Goal: Task Accomplishment & Management: Use online tool/utility

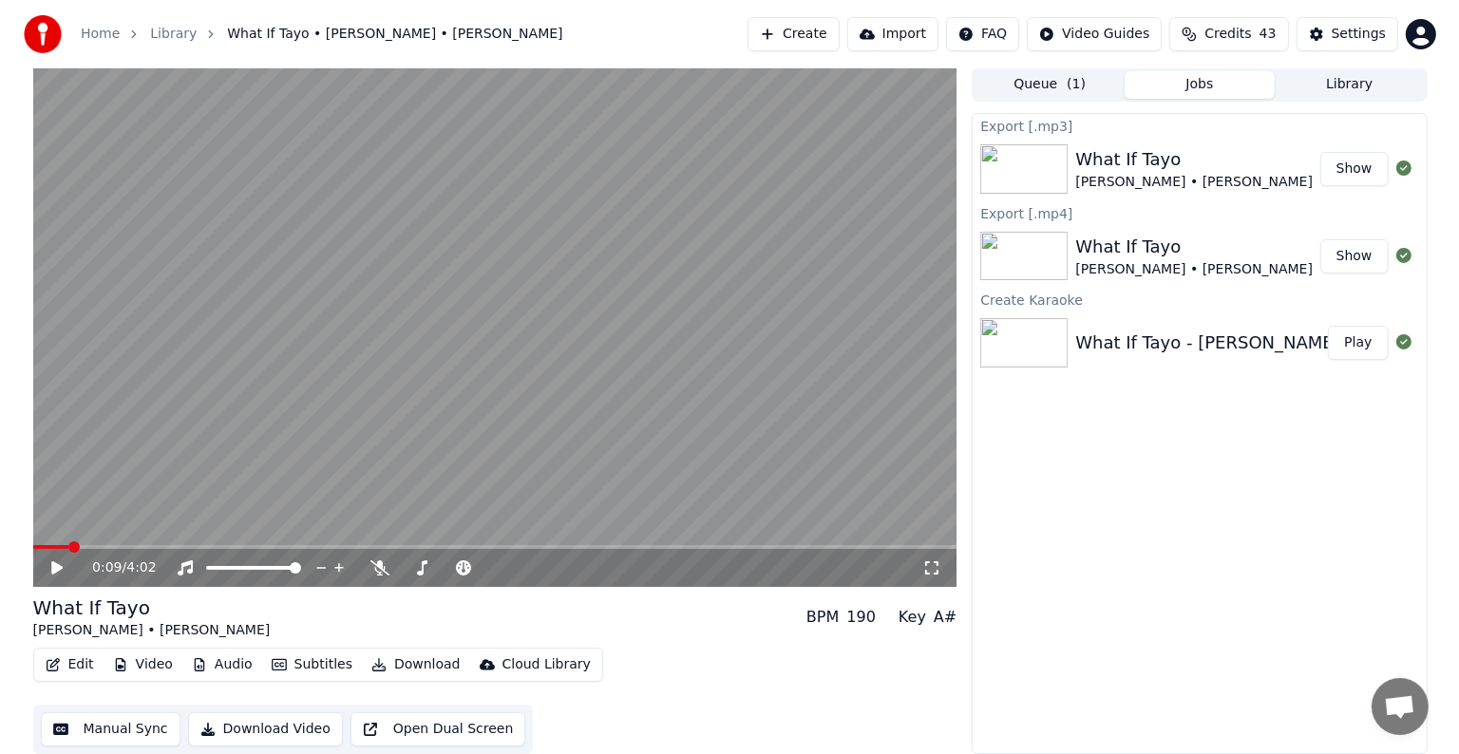
scroll to position [8415, 0]
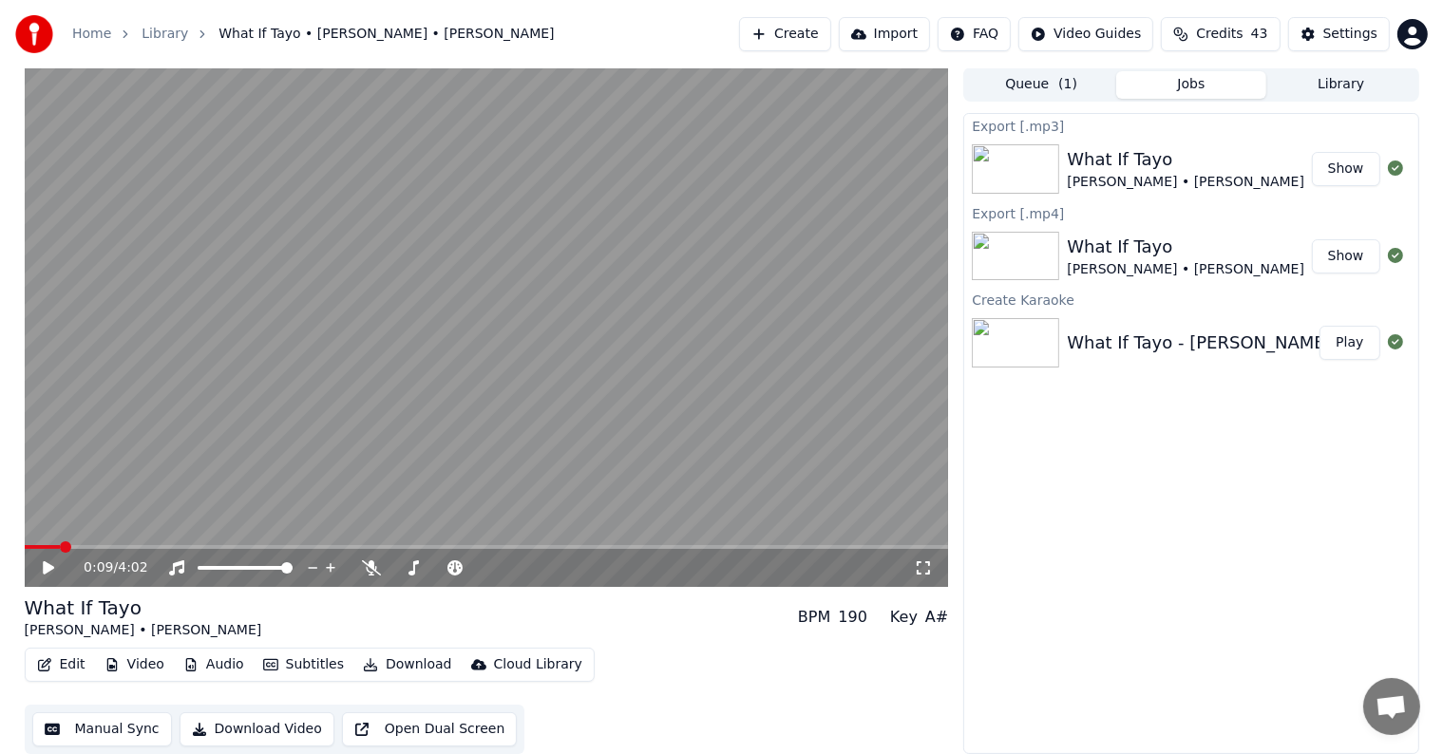
click at [825, 34] on button "Create" at bounding box center [785, 34] width 92 height 34
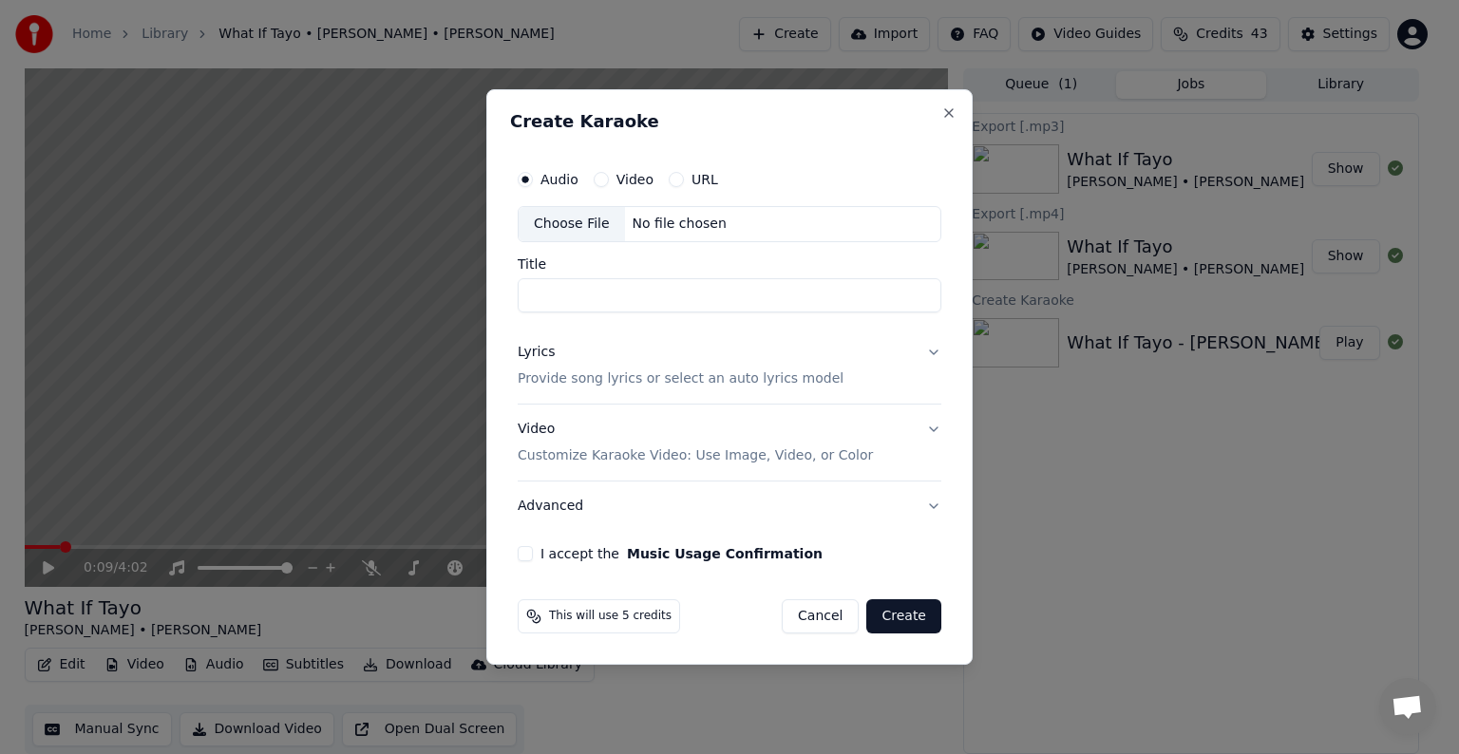
click at [611, 380] on p "Provide song lyrics or select an auto lyrics model" at bounding box center [681, 378] width 326 height 19
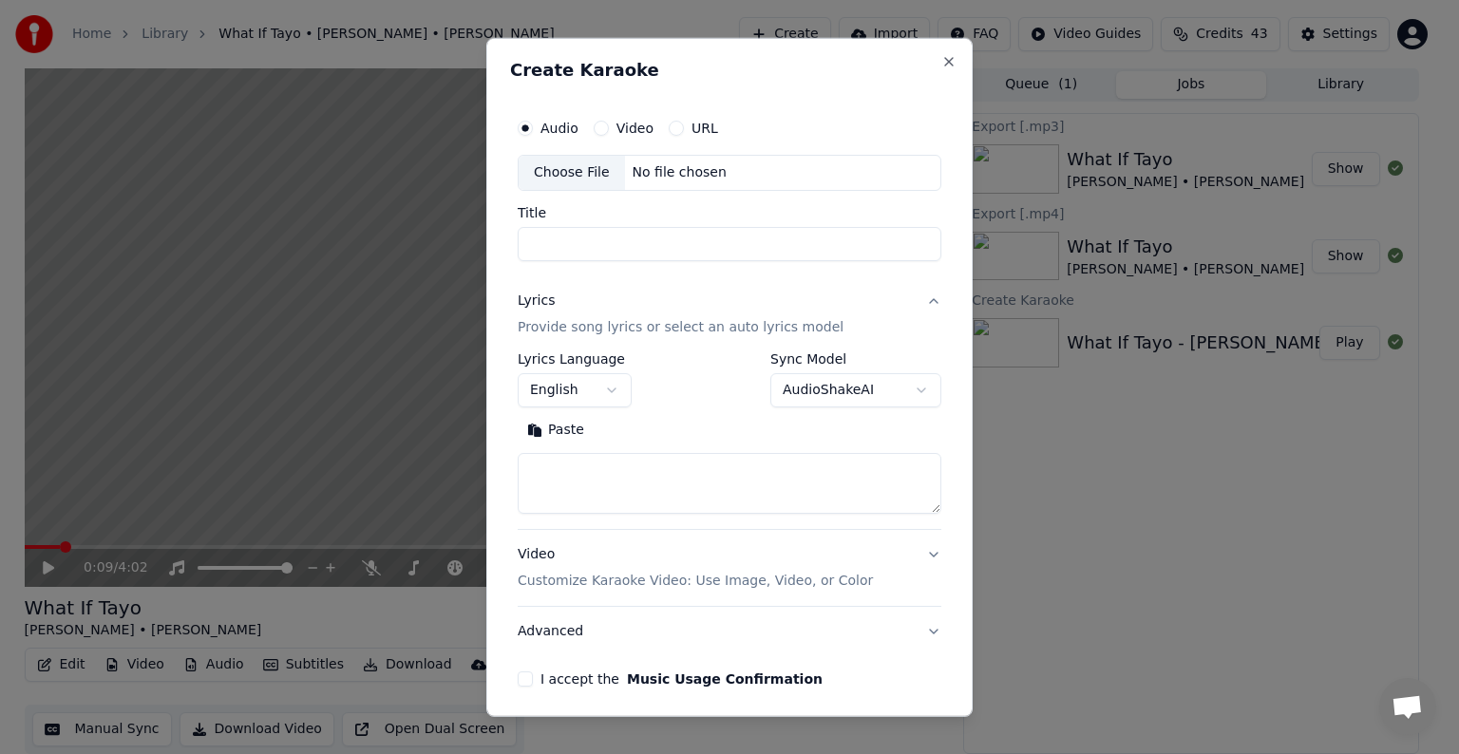
click at [557, 236] on input "Title" at bounding box center [730, 244] width 424 height 34
click at [571, 473] on textarea at bounding box center [730, 483] width 424 height 61
paste textarea "**********"
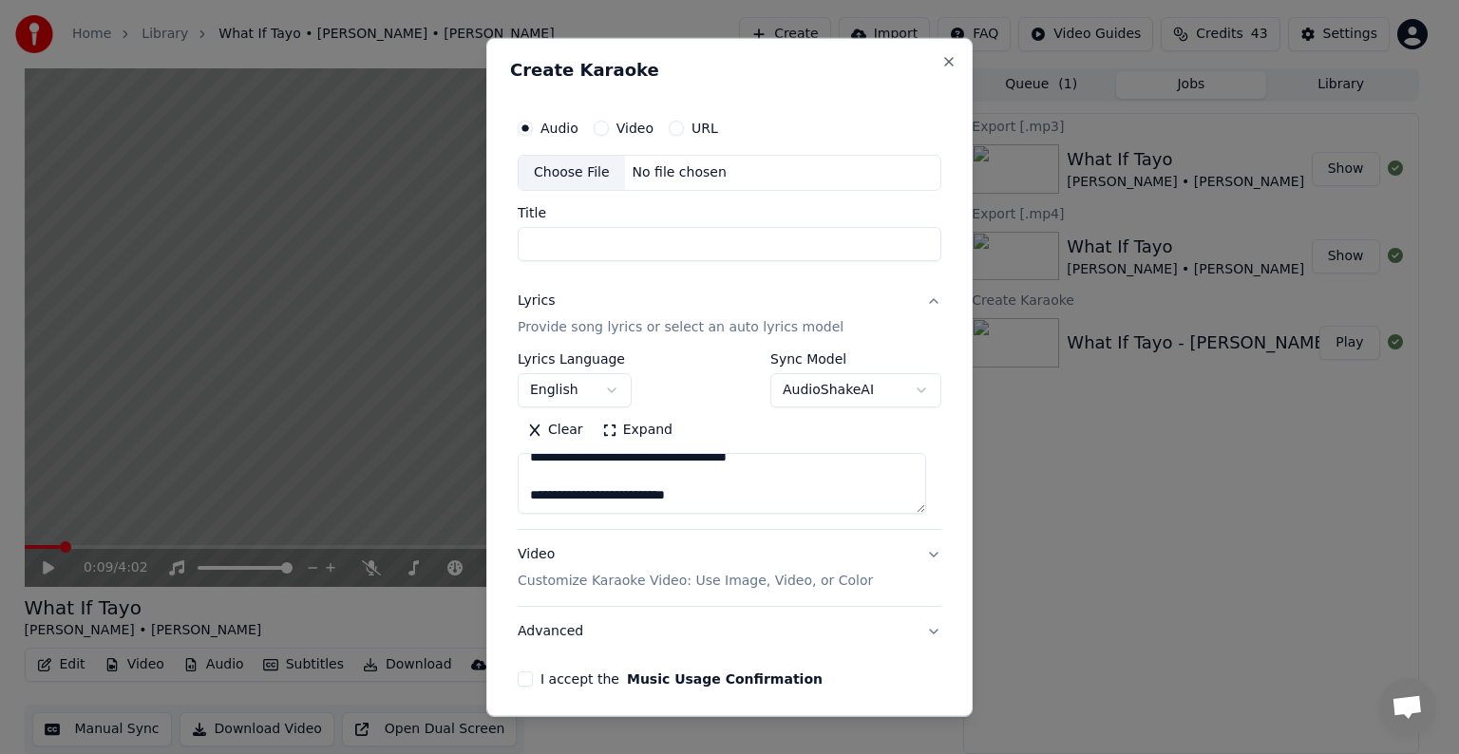
scroll to position [175, 0]
paste textarea "**********"
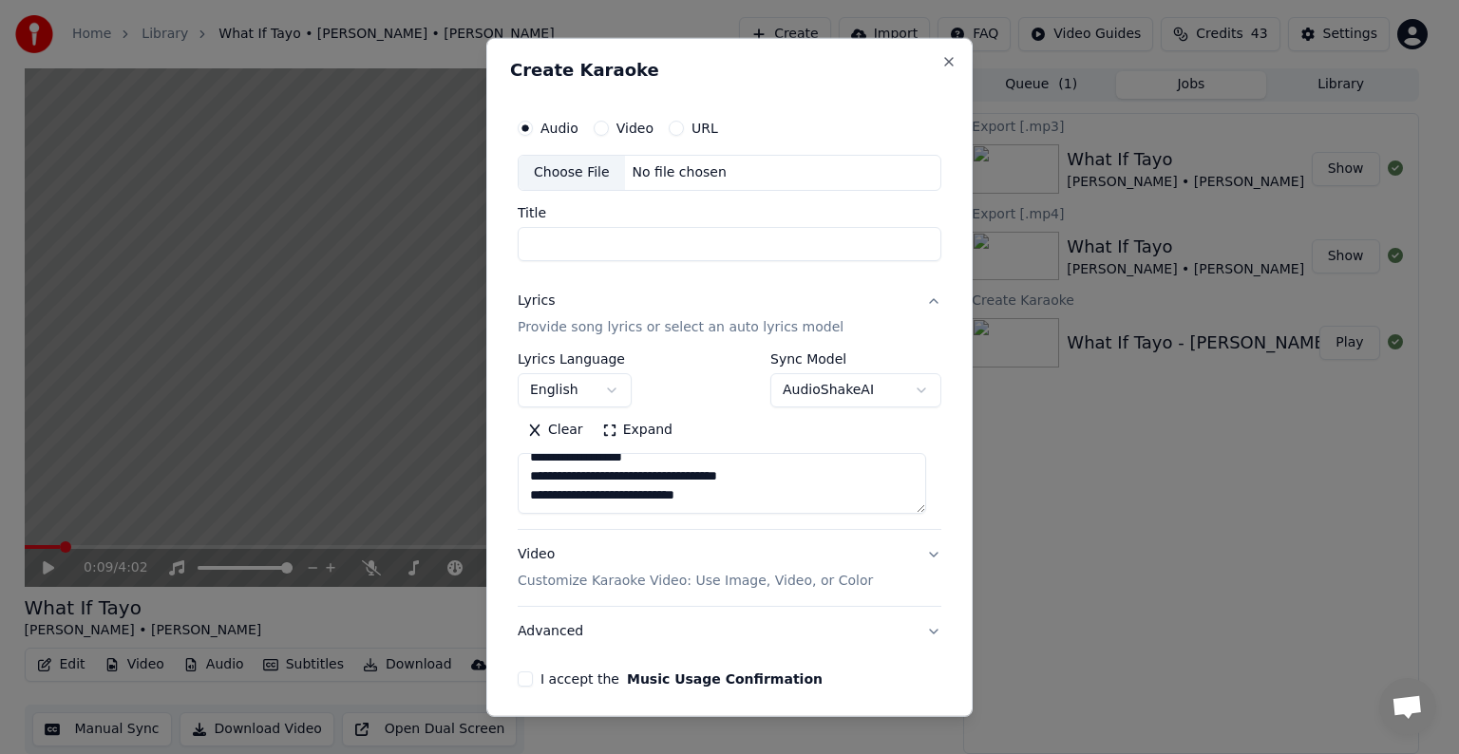
paste textarea "**********"
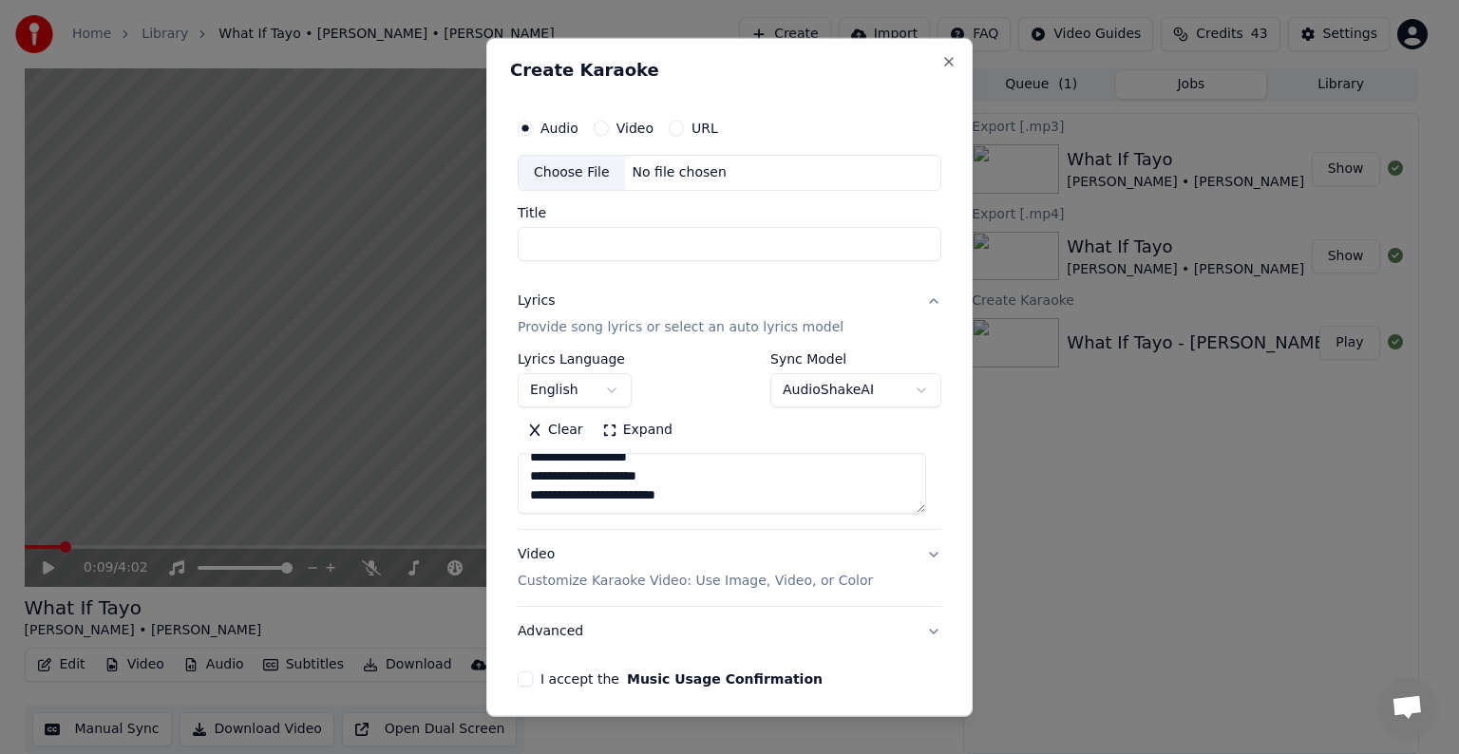
scroll to position [688, 0]
paste textarea "**********"
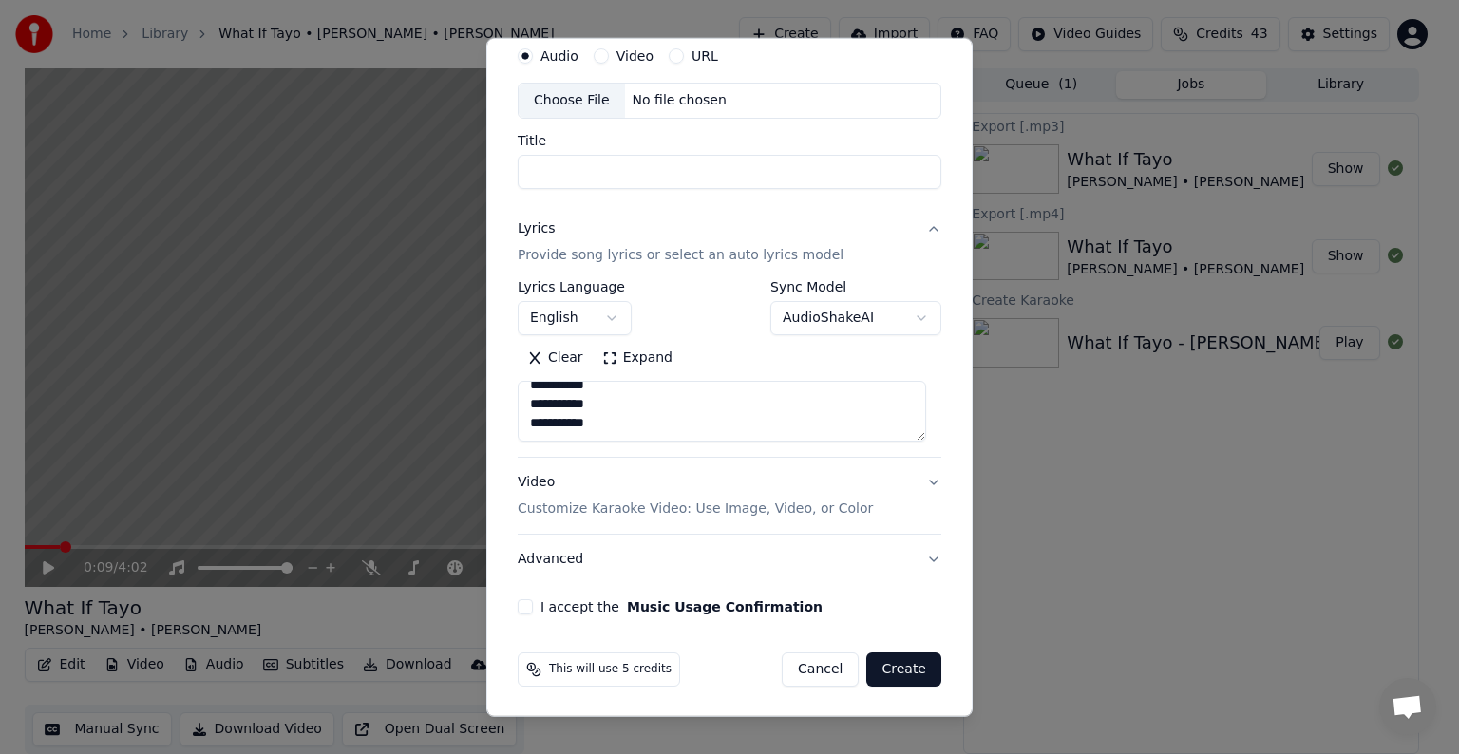
type textarea "**********"
click at [526, 604] on button "I accept the Music Usage Confirmation" at bounding box center [525, 606] width 15 height 15
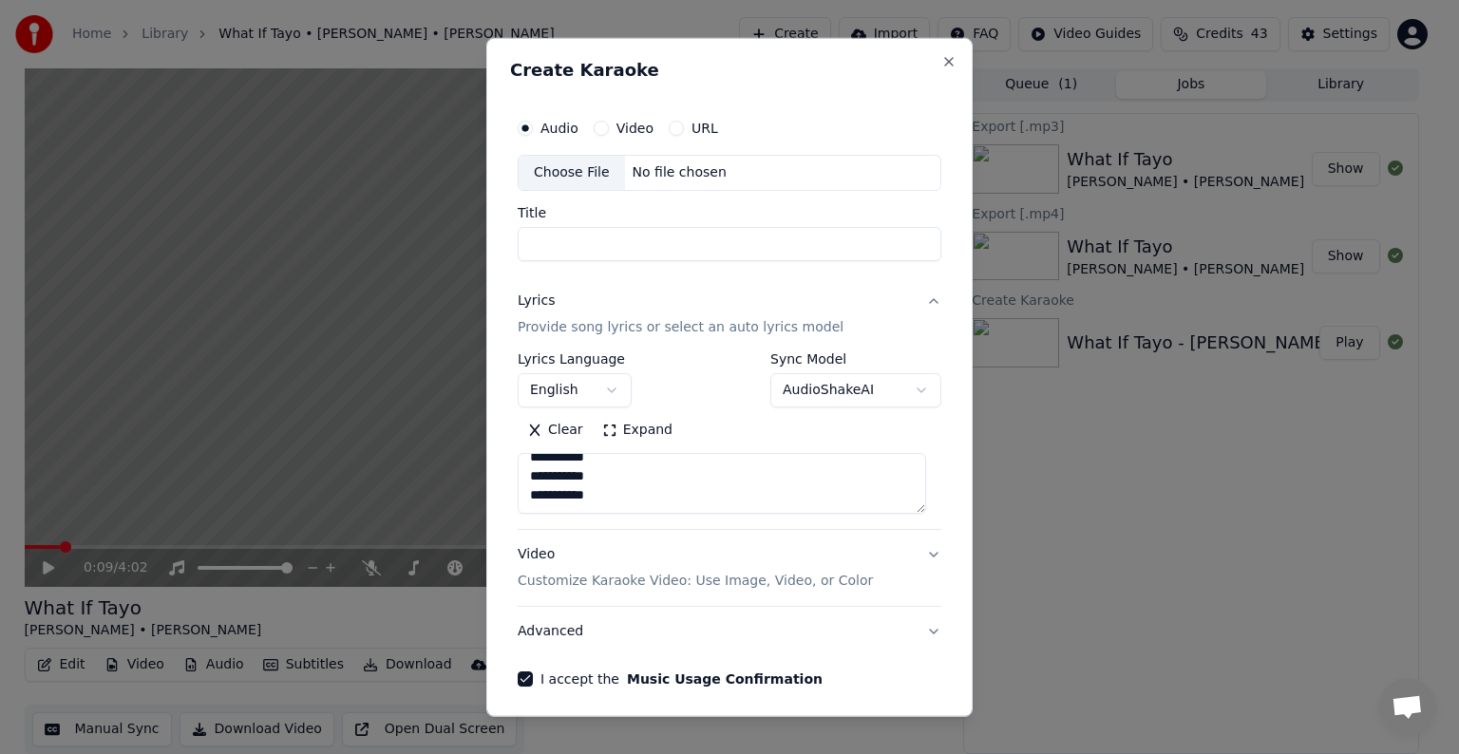
scroll to position [0, 0]
click at [561, 166] on div "Choose File" at bounding box center [572, 173] width 106 height 34
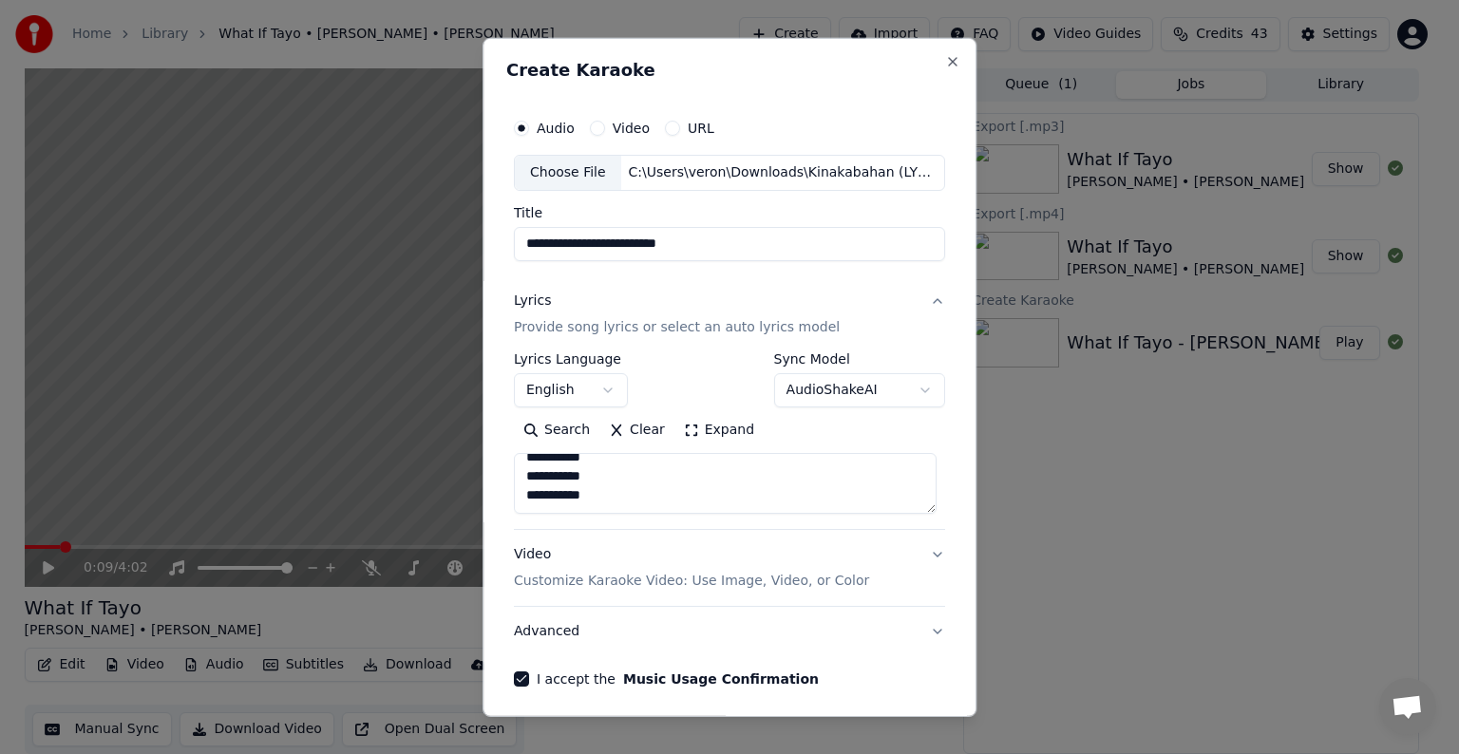
scroll to position [840, 0]
drag, startPoint x: 596, startPoint y: 243, endPoint x: 649, endPoint y: 248, distance: 52.5
click at [649, 248] on input "**********" at bounding box center [729, 244] width 431 height 34
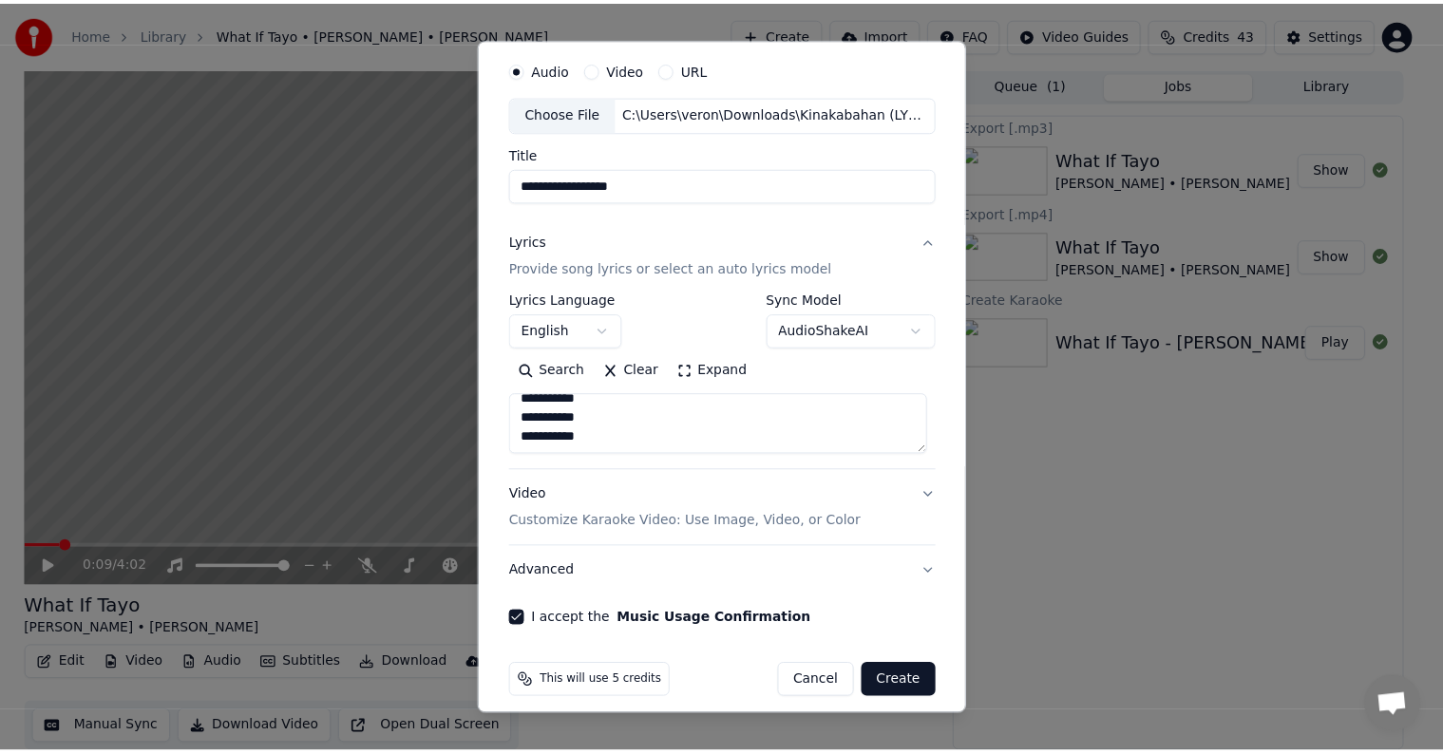
scroll to position [72, 0]
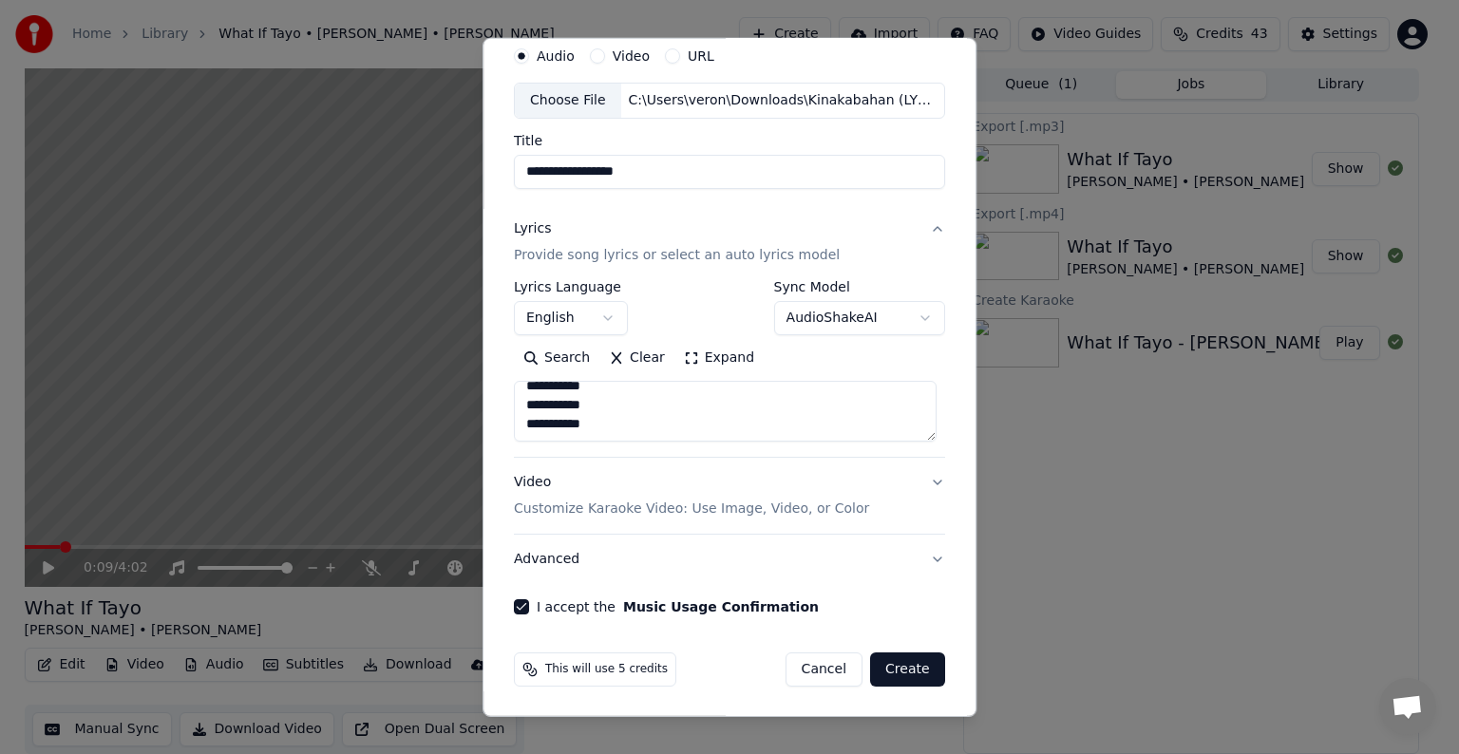
type input "**********"
click at [901, 653] on button "Create" at bounding box center [907, 670] width 75 height 34
select select "**"
click at [912, 670] on div "Cancel Create" at bounding box center [854, 670] width 182 height 34
select select
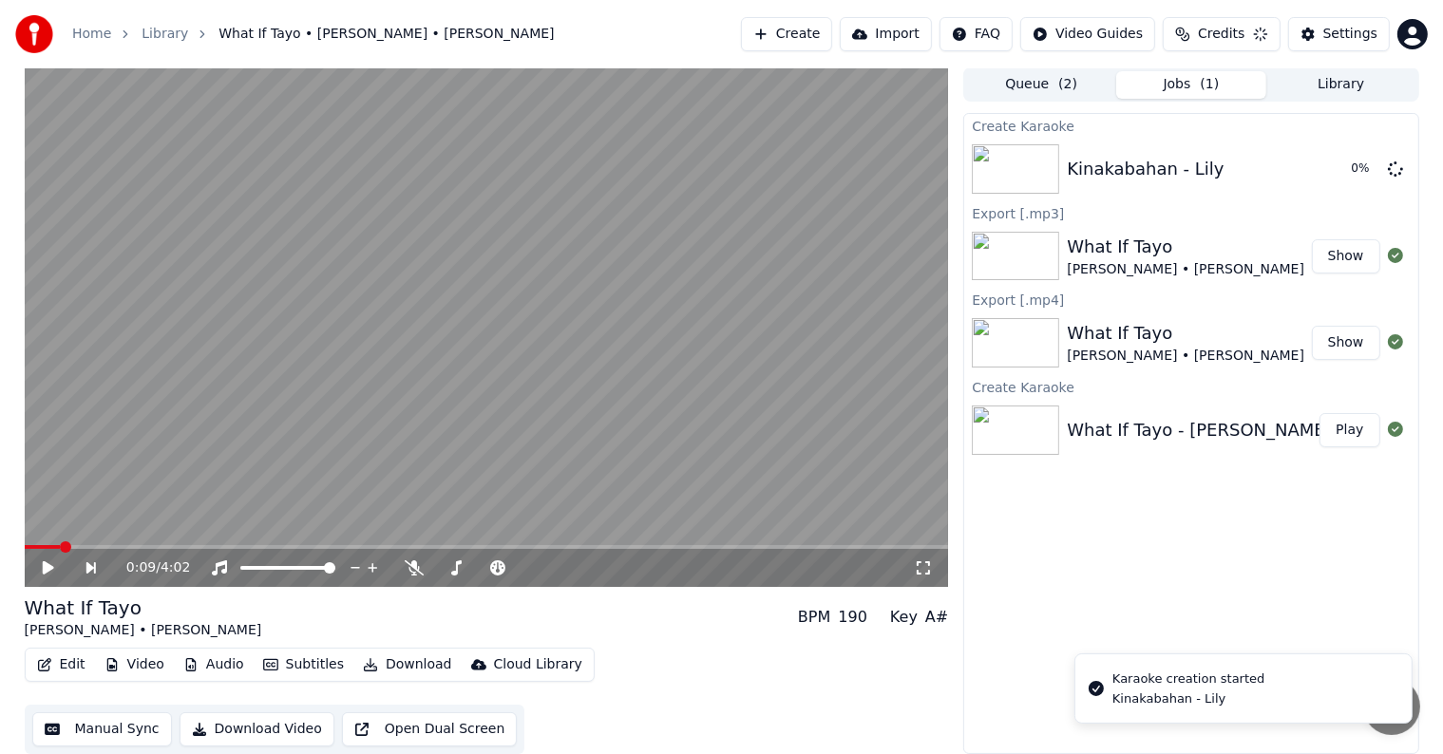
scroll to position [0, 0]
click at [1353, 179] on button "Play" at bounding box center [1349, 169] width 60 height 34
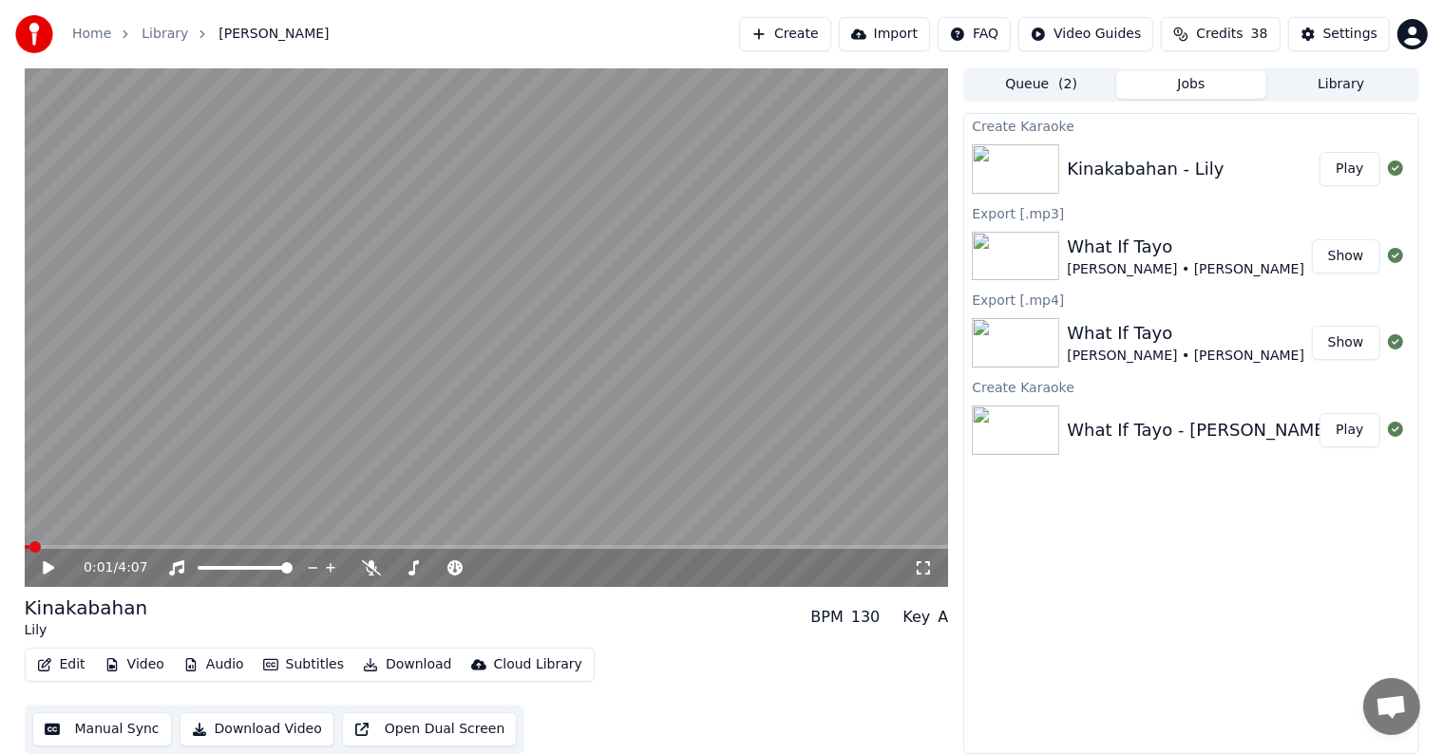
click at [1319, 152] on button "Play" at bounding box center [1349, 169] width 60 height 34
click at [270, 414] on video at bounding box center [487, 327] width 924 height 520
click at [47, 574] on icon at bounding box center [62, 567] width 45 height 15
click at [1346, 30] on div "Settings" at bounding box center [1350, 34] width 54 height 19
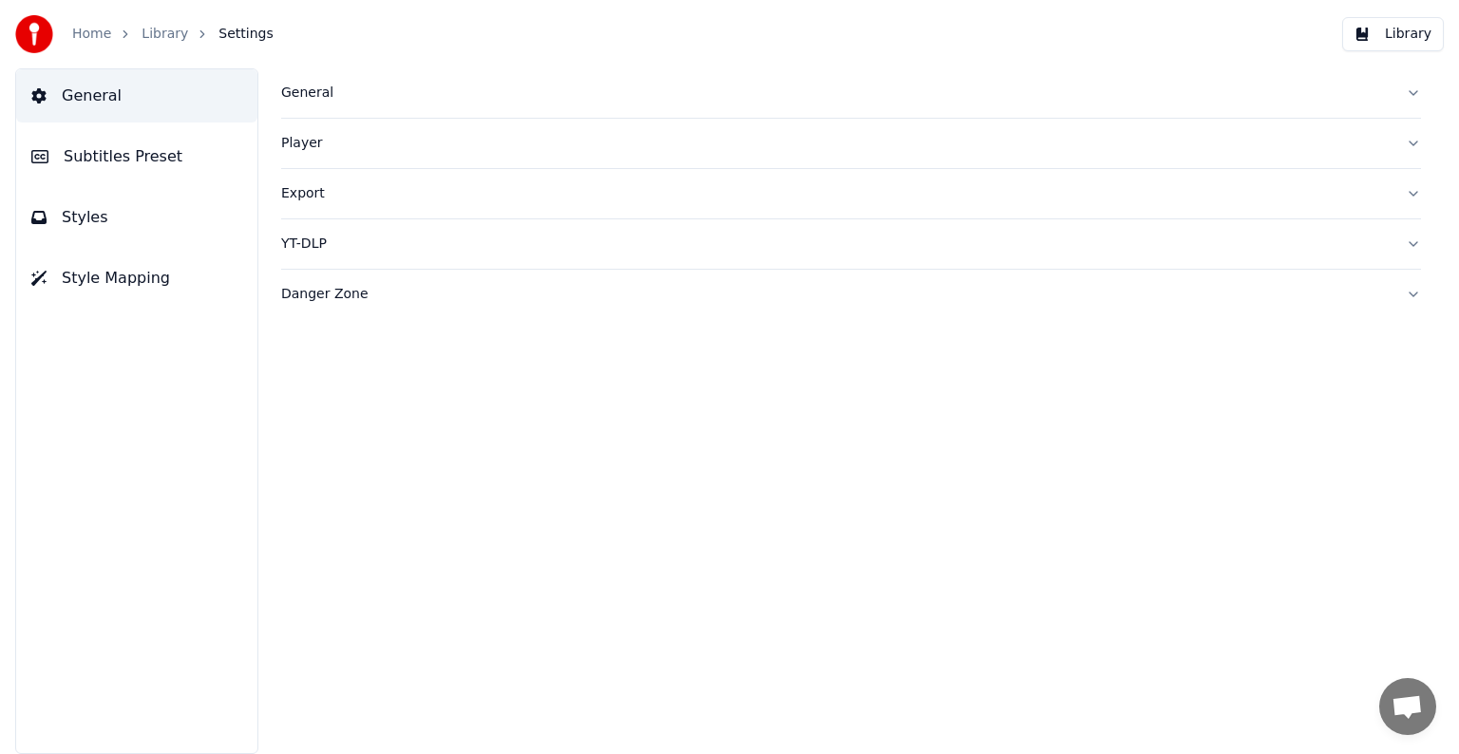
click at [141, 160] on span "Subtitles Preset" at bounding box center [123, 156] width 119 height 23
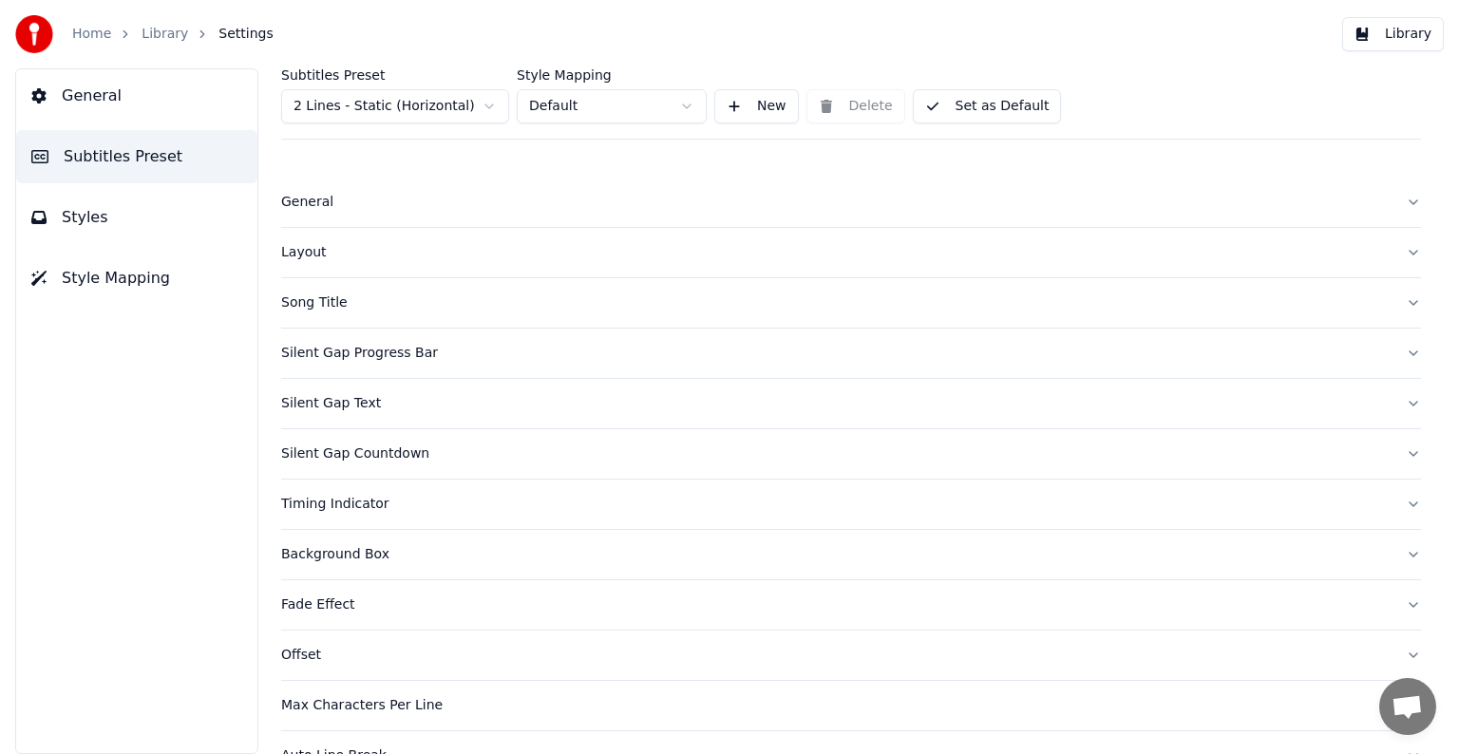
click at [351, 110] on html "Home Library Settings Library General Subtitles Preset Styles Style Mapping Sub…" at bounding box center [729, 377] width 1459 height 754
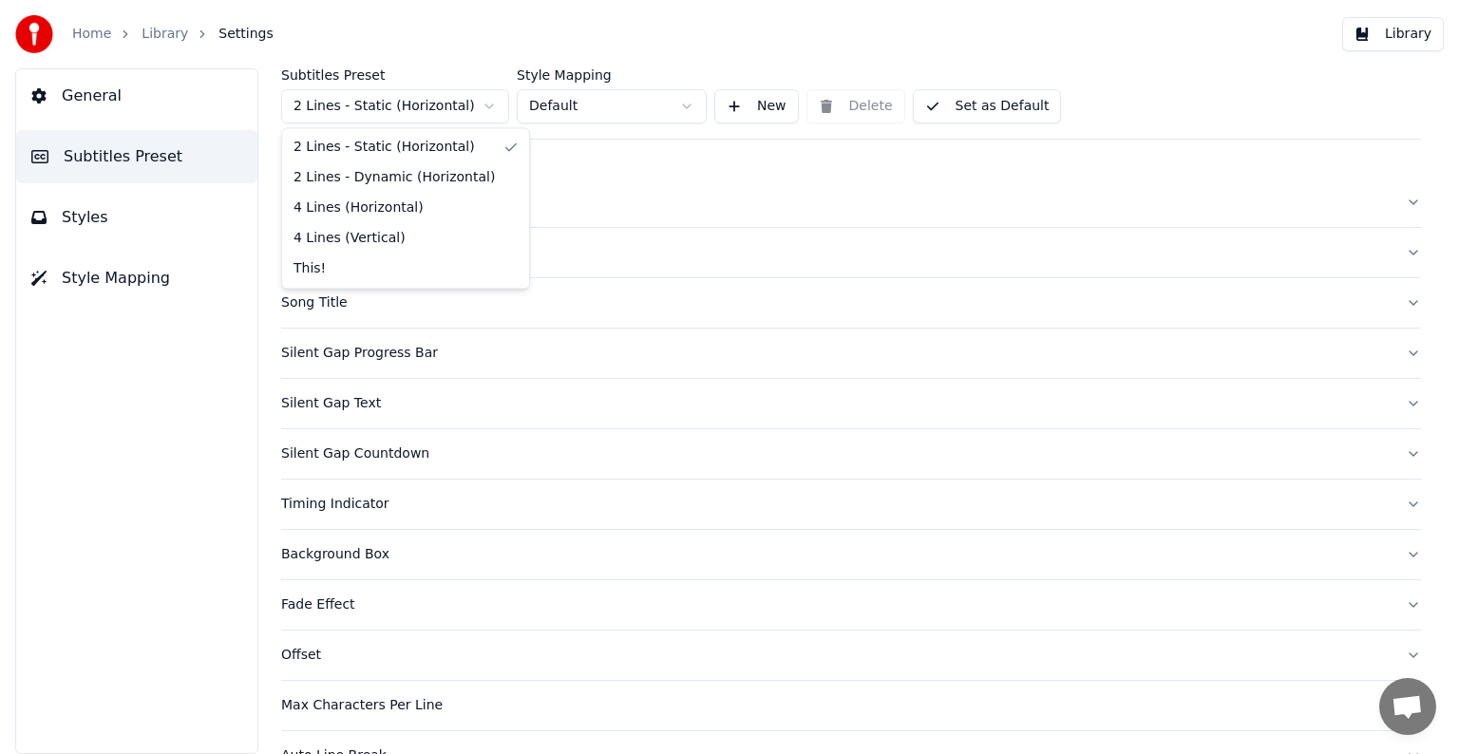
drag, startPoint x: 331, startPoint y: 269, endPoint x: 331, endPoint y: 232, distance: 37.1
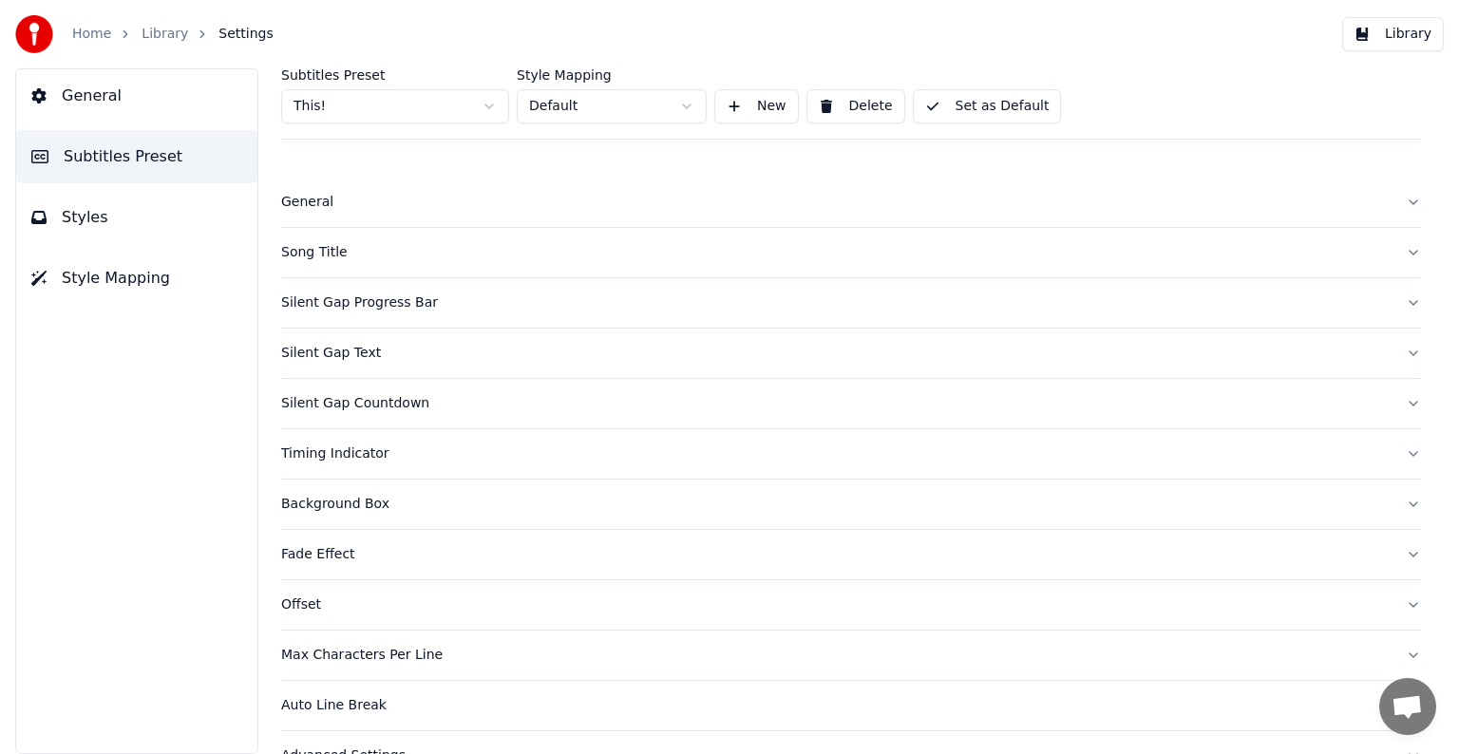
click at [326, 199] on div "General" at bounding box center [835, 202] width 1109 height 19
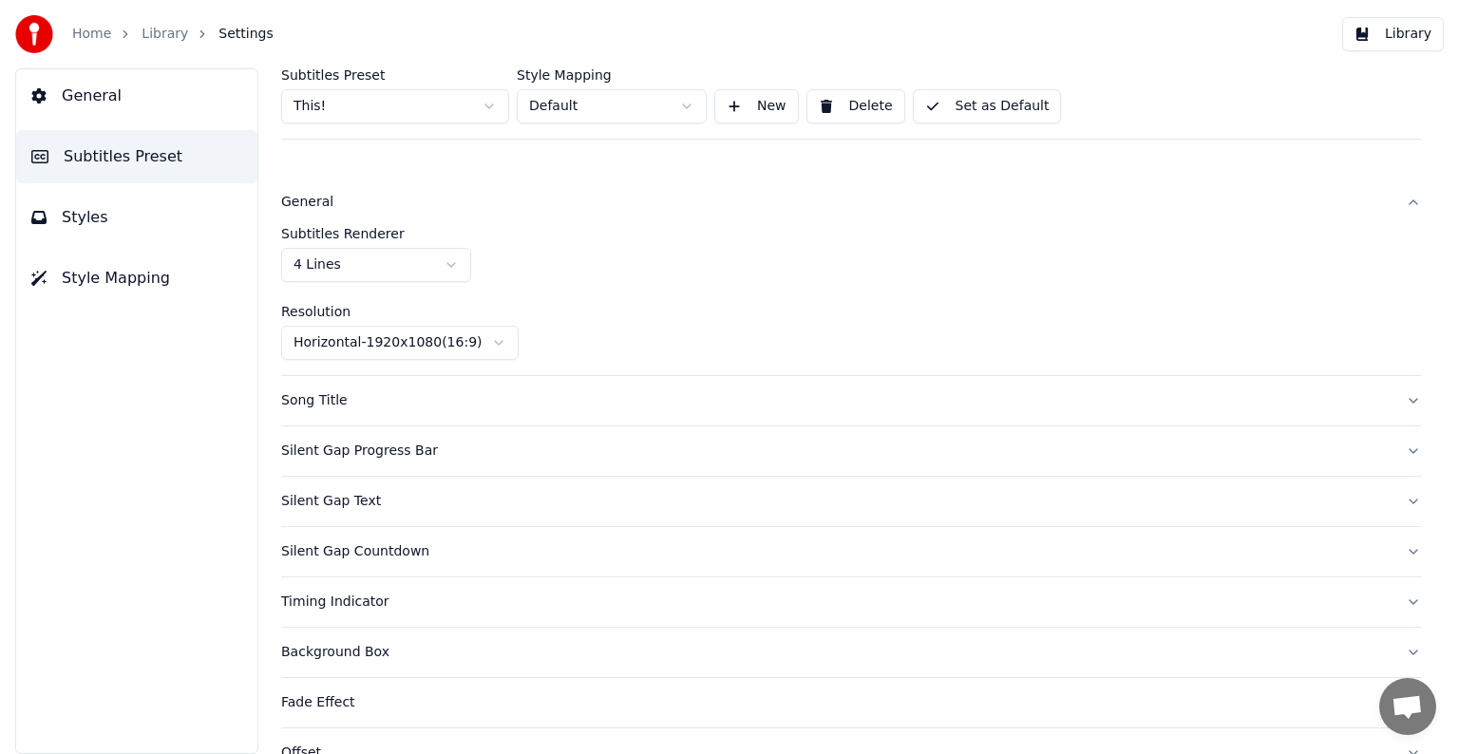
click at [307, 403] on div "Song Title" at bounding box center [835, 400] width 1109 height 19
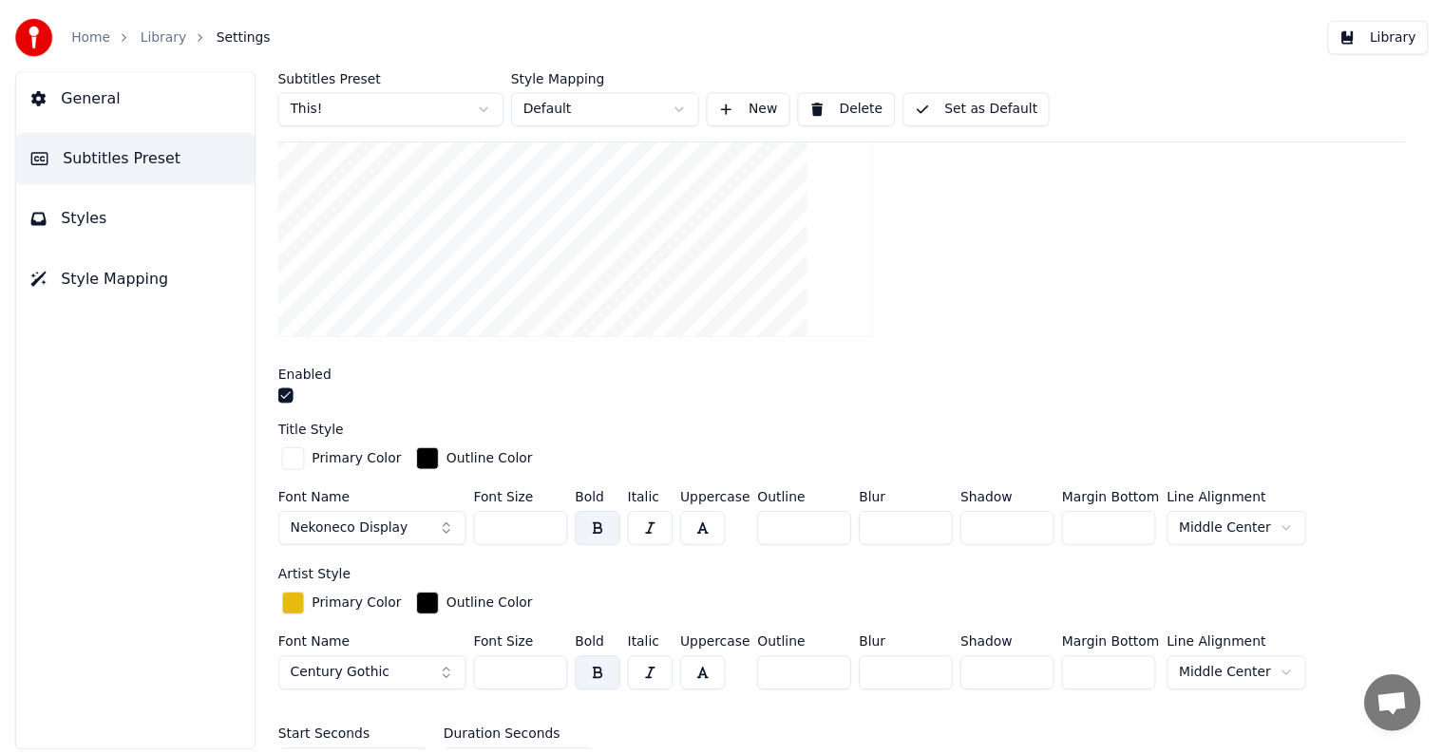
scroll to position [380, 0]
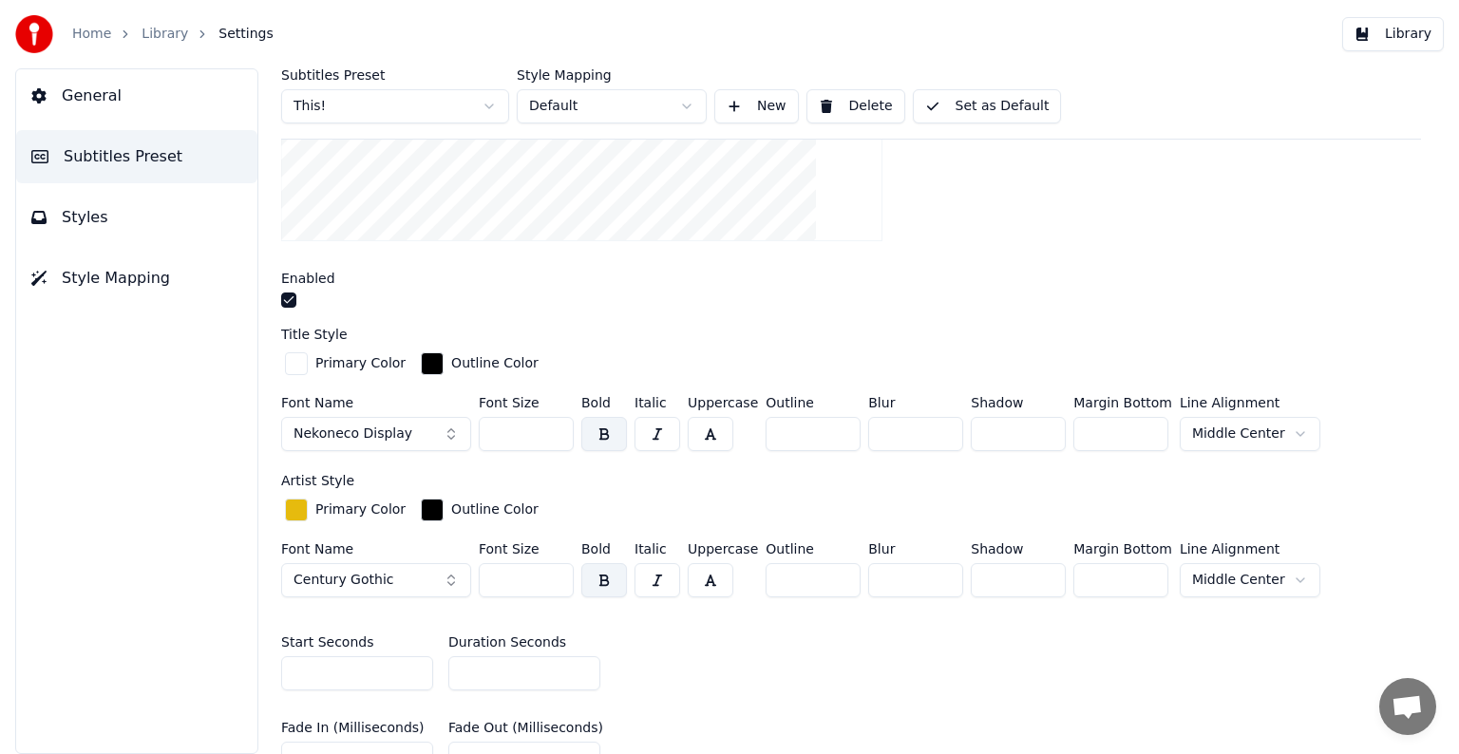
drag, startPoint x: 498, startPoint y: 431, endPoint x: 544, endPoint y: 431, distance: 46.5
click at [544, 431] on input "***" at bounding box center [526, 434] width 95 height 34
type input "***"
click at [999, 115] on button "Set as Default" at bounding box center [987, 106] width 149 height 34
click at [151, 33] on link "Library" at bounding box center [165, 34] width 47 height 19
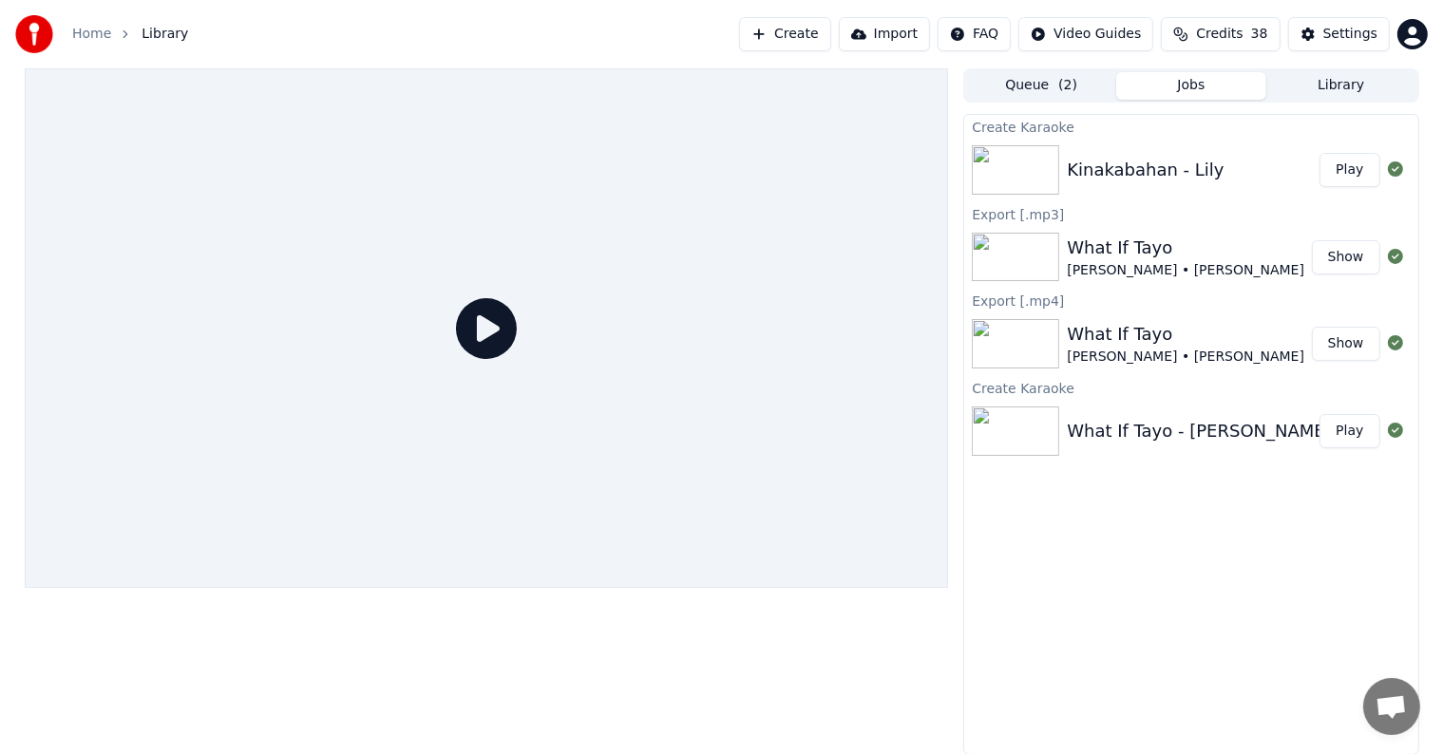
drag, startPoint x: 1320, startPoint y: 188, endPoint x: 1342, endPoint y: 175, distance: 25.6
click at [1342, 175] on div "Kinakabahan - Lily Play" at bounding box center [1190, 170] width 453 height 65
click at [1342, 175] on button "Play" at bounding box center [1349, 170] width 60 height 34
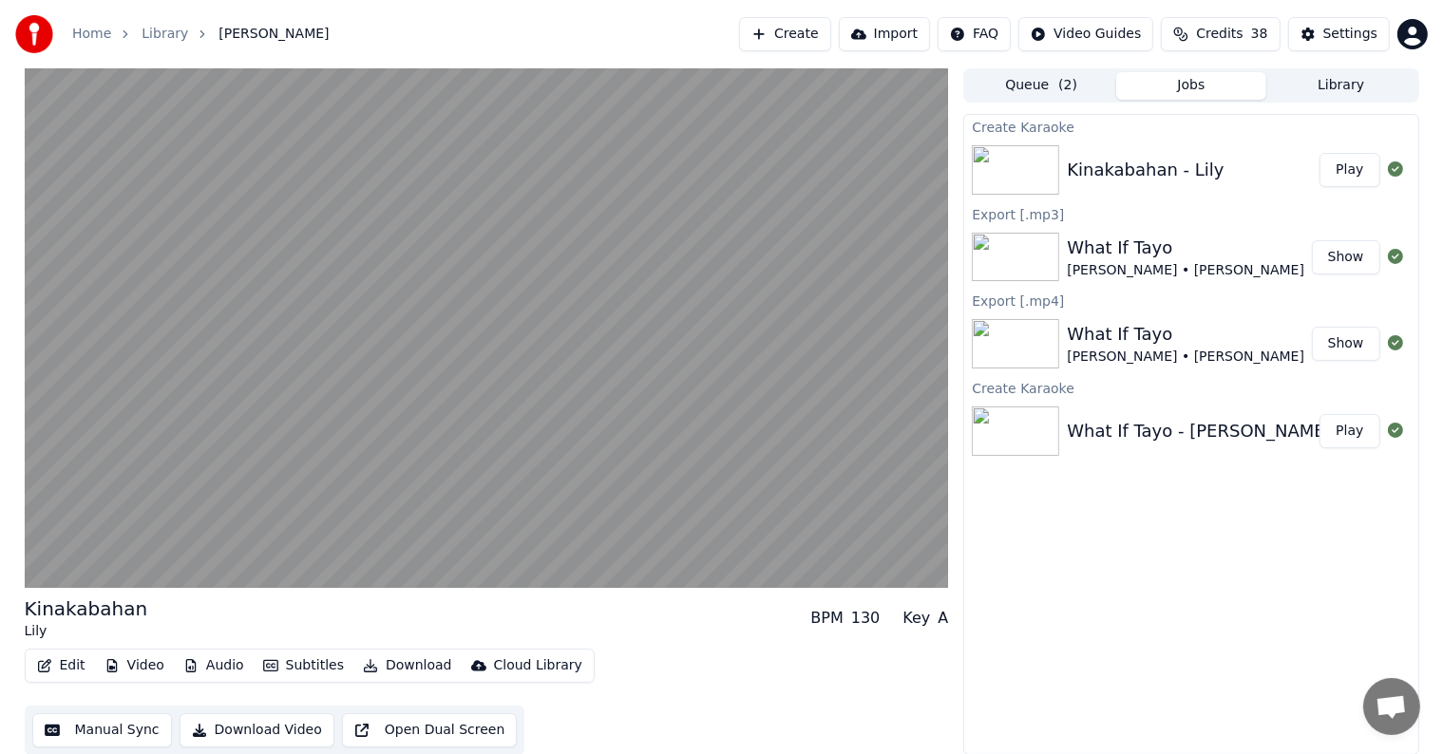
click at [110, 727] on button "Manual Sync" at bounding box center [102, 730] width 140 height 34
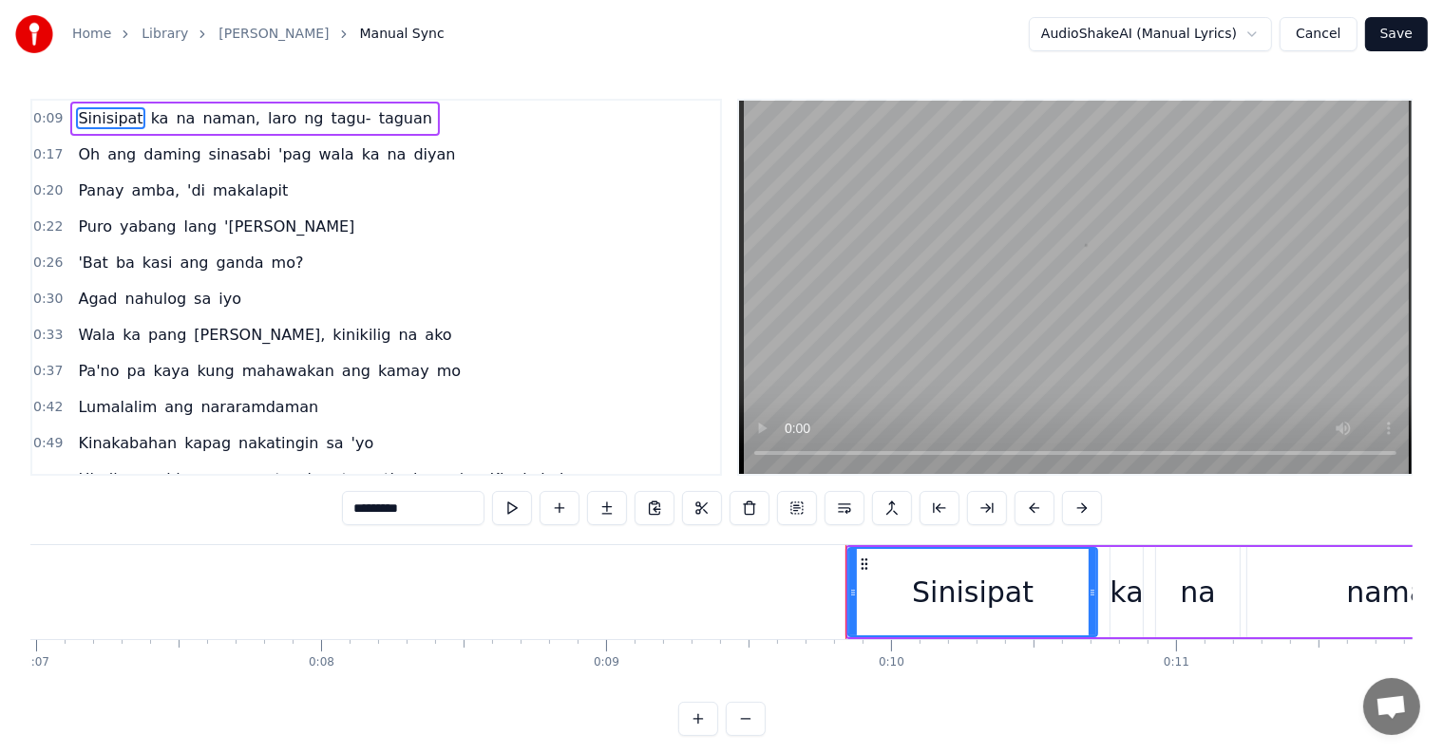
scroll to position [0, 2709]
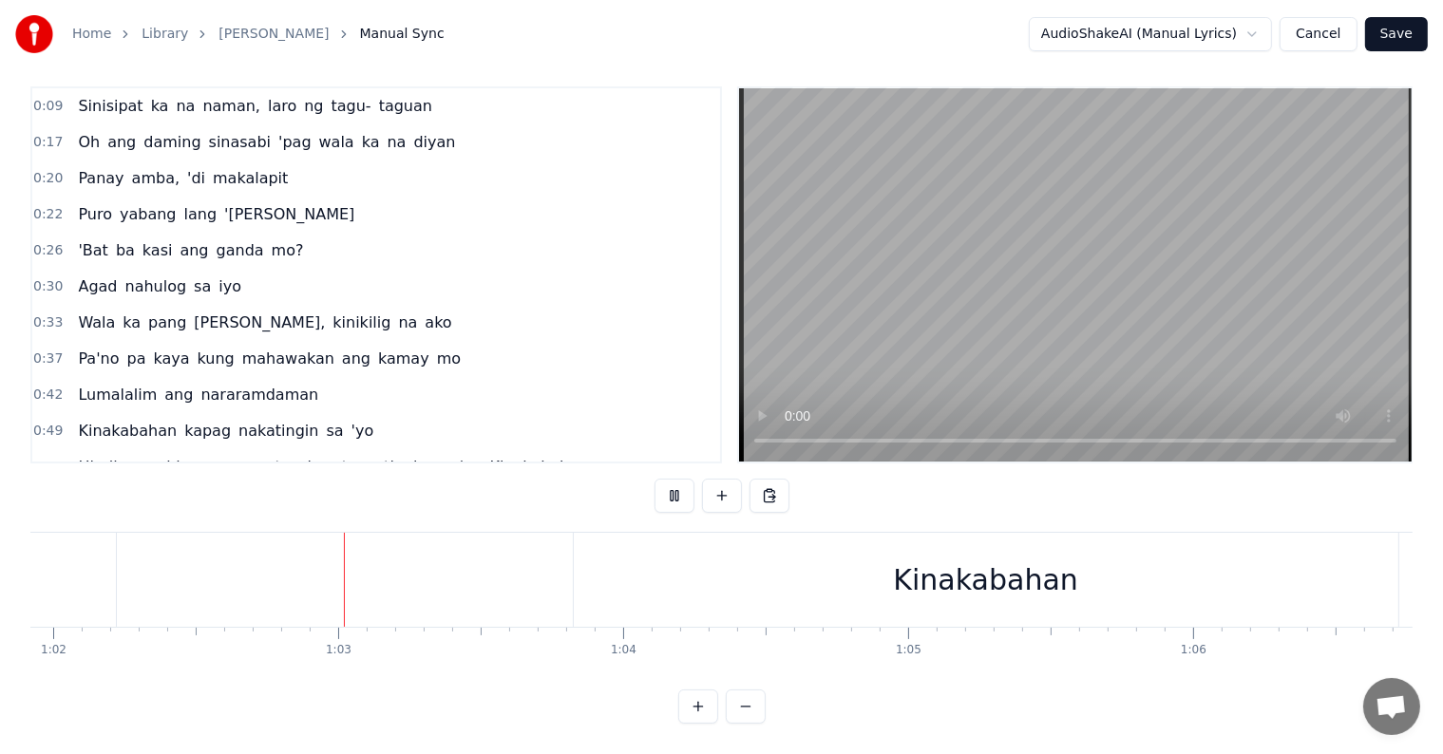
scroll to position [0, 17680]
click at [578, 558] on div "Kinakabahan" at bounding box center [949, 580] width 824 height 94
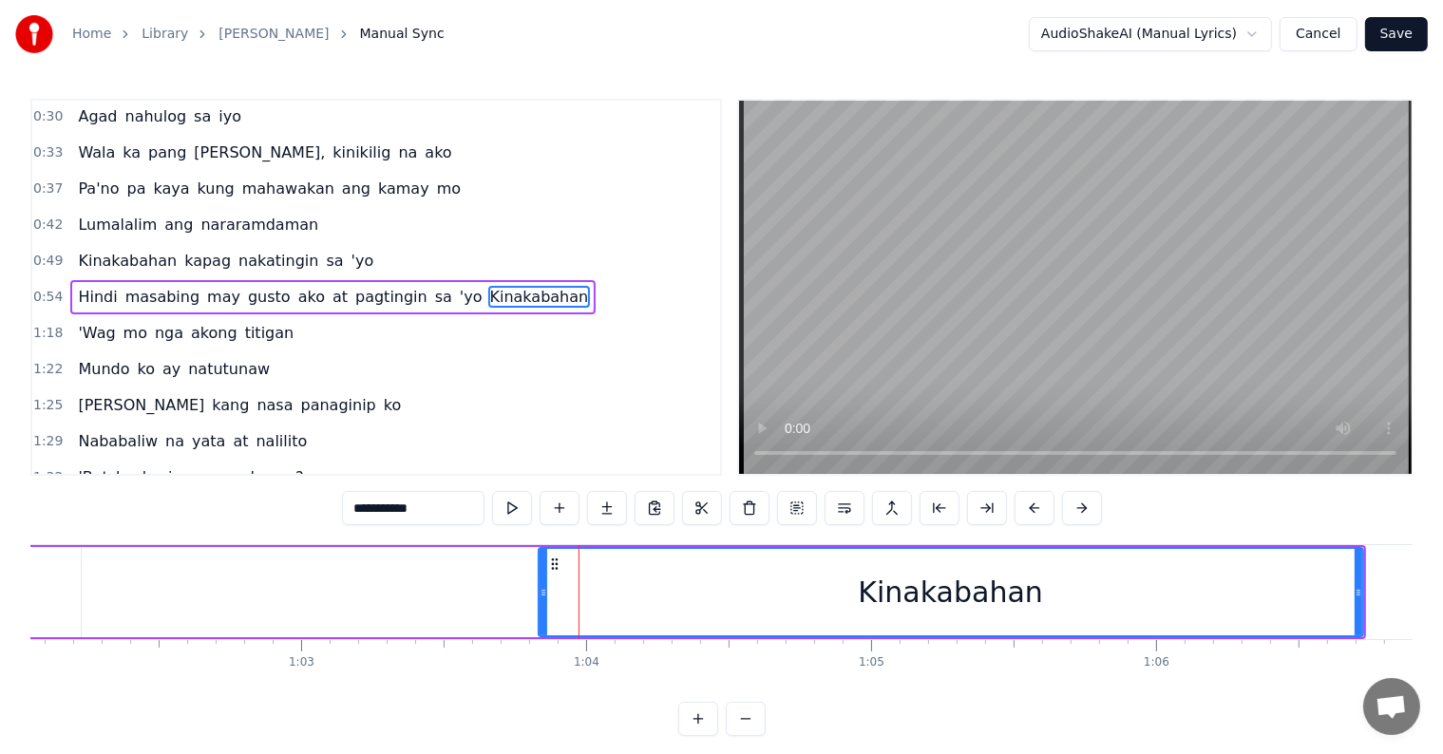
scroll to position [187, 0]
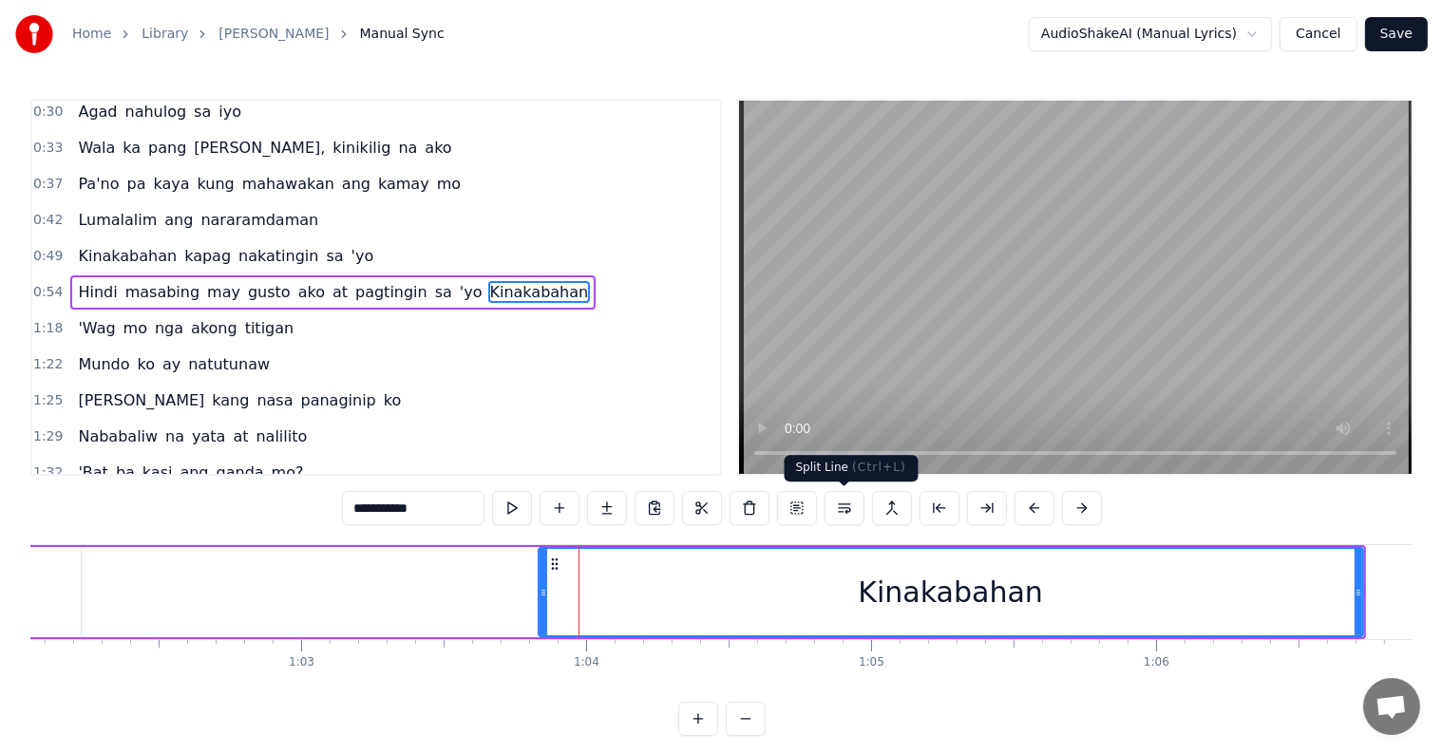
click at [846, 510] on button at bounding box center [844, 508] width 40 height 34
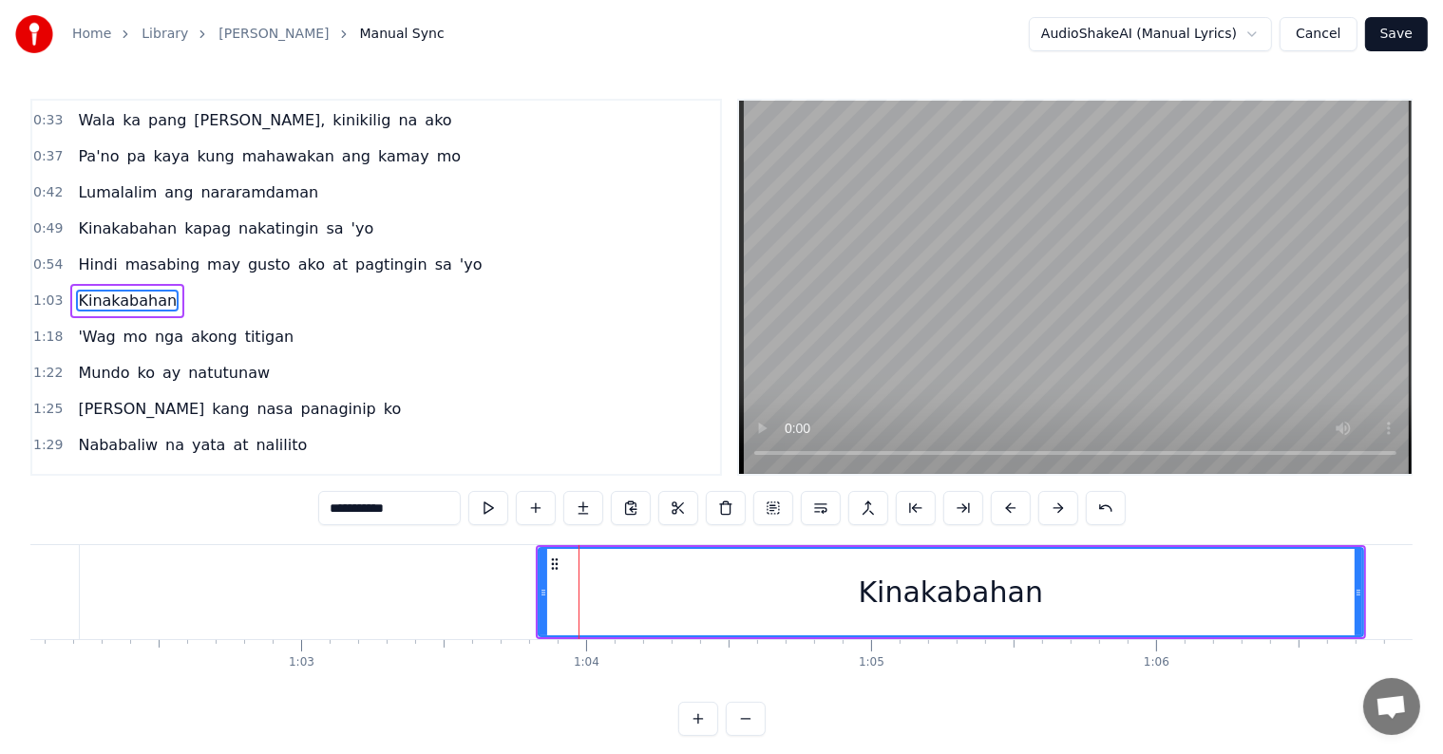
scroll to position [0, 0]
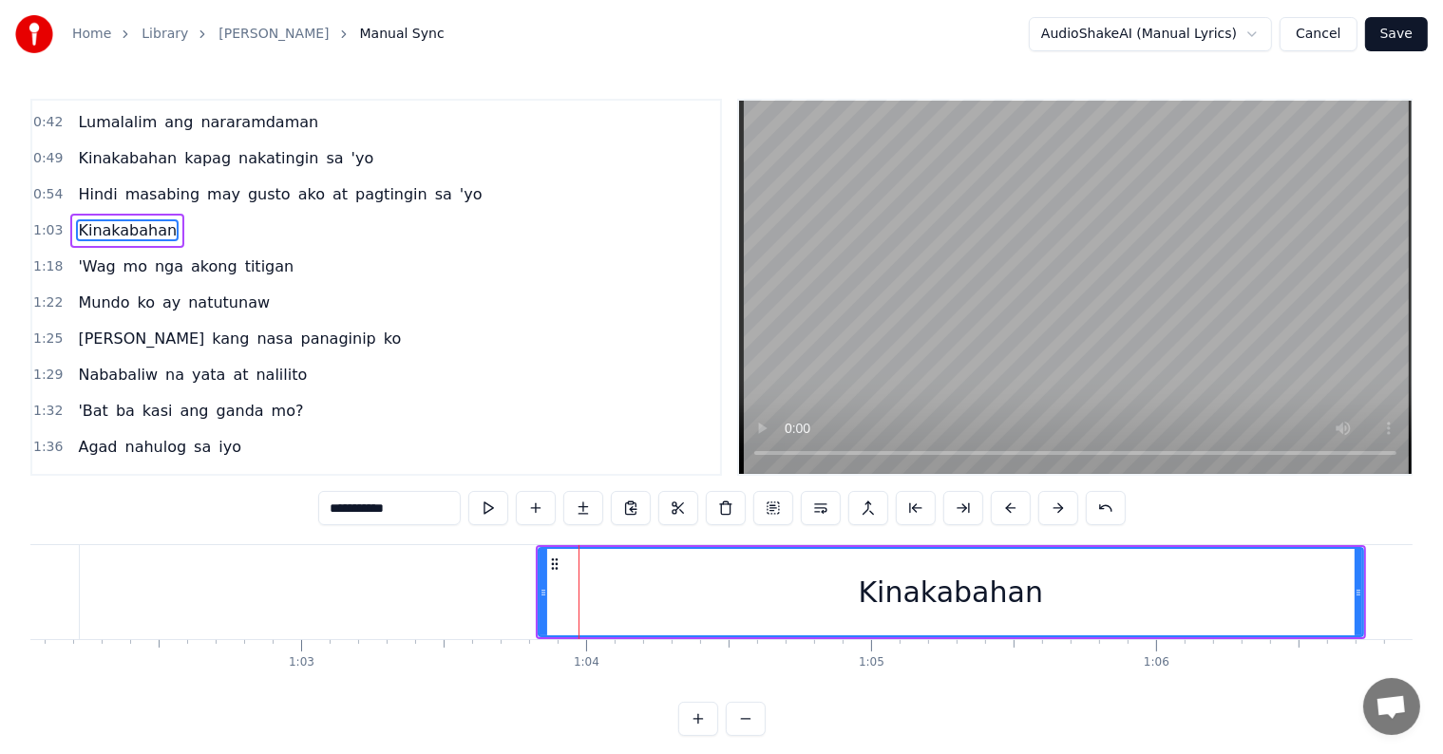
click at [458, 183] on span "'yo" at bounding box center [471, 194] width 27 height 22
type input "***"
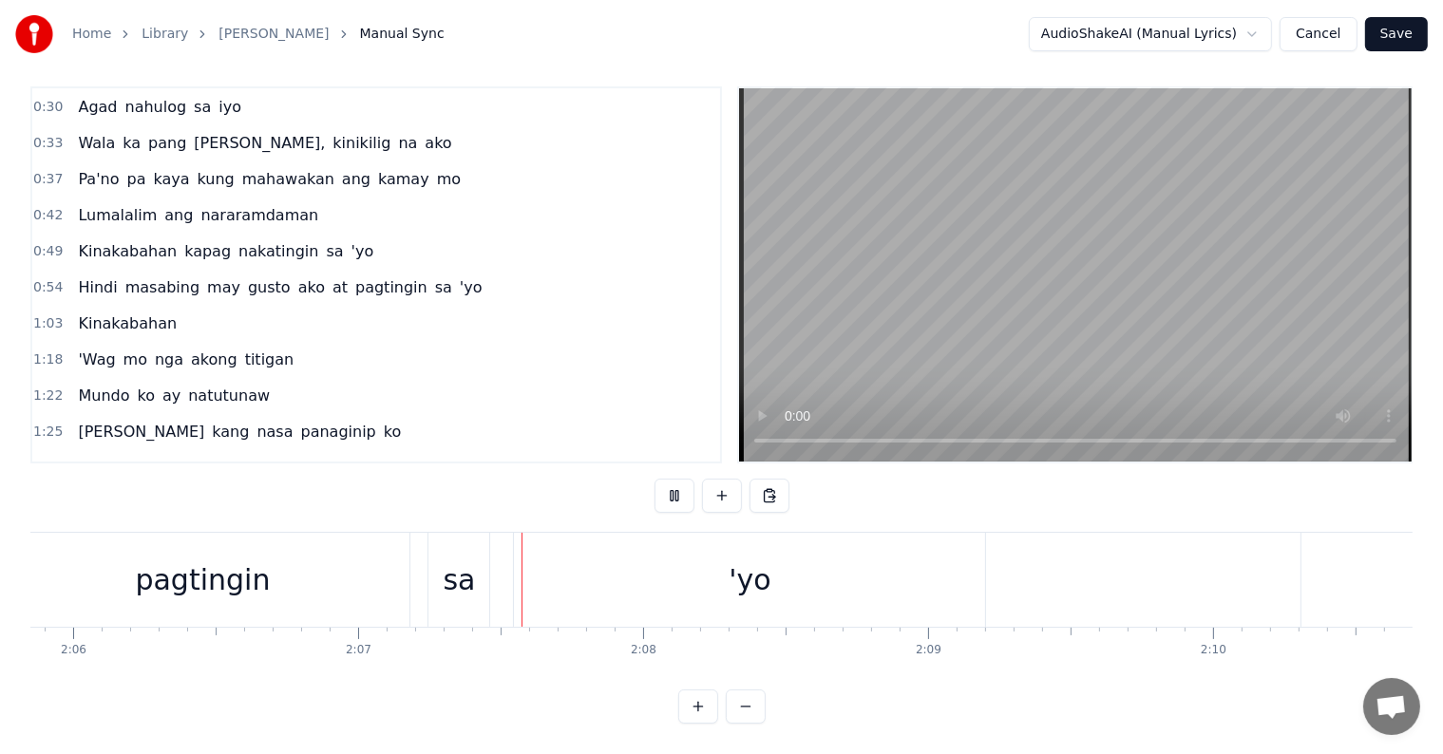
scroll to position [0, 36087]
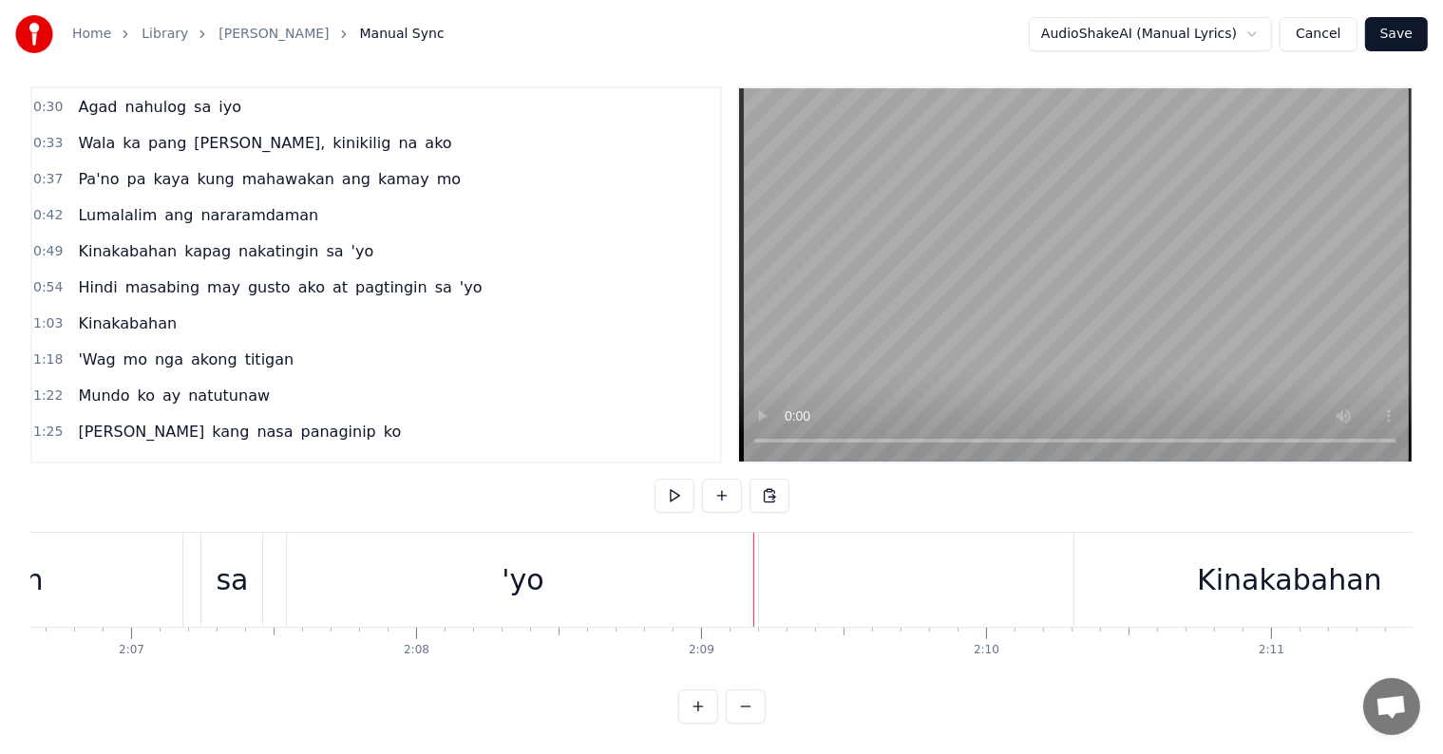
click at [501, 582] on div "'yo" at bounding box center [522, 580] width 471 height 94
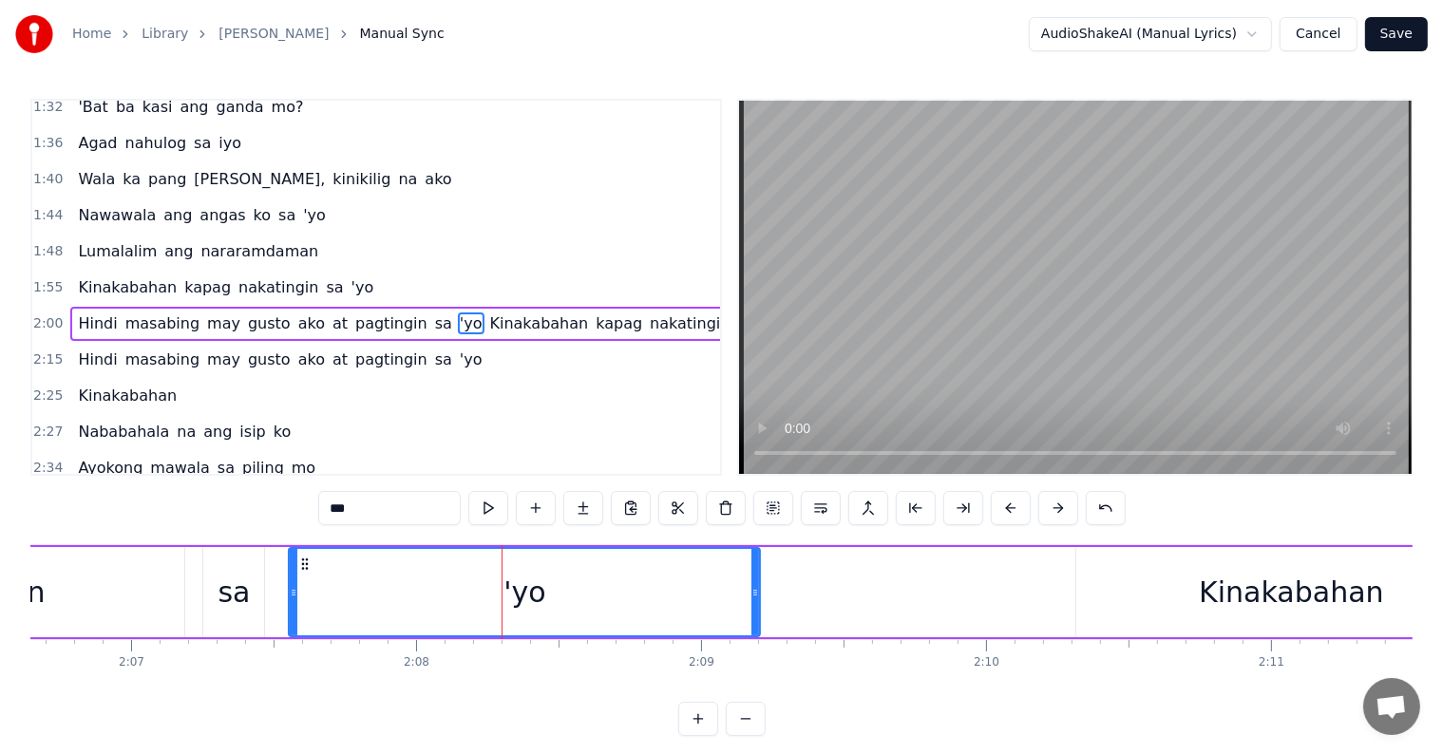
scroll to position [599, 0]
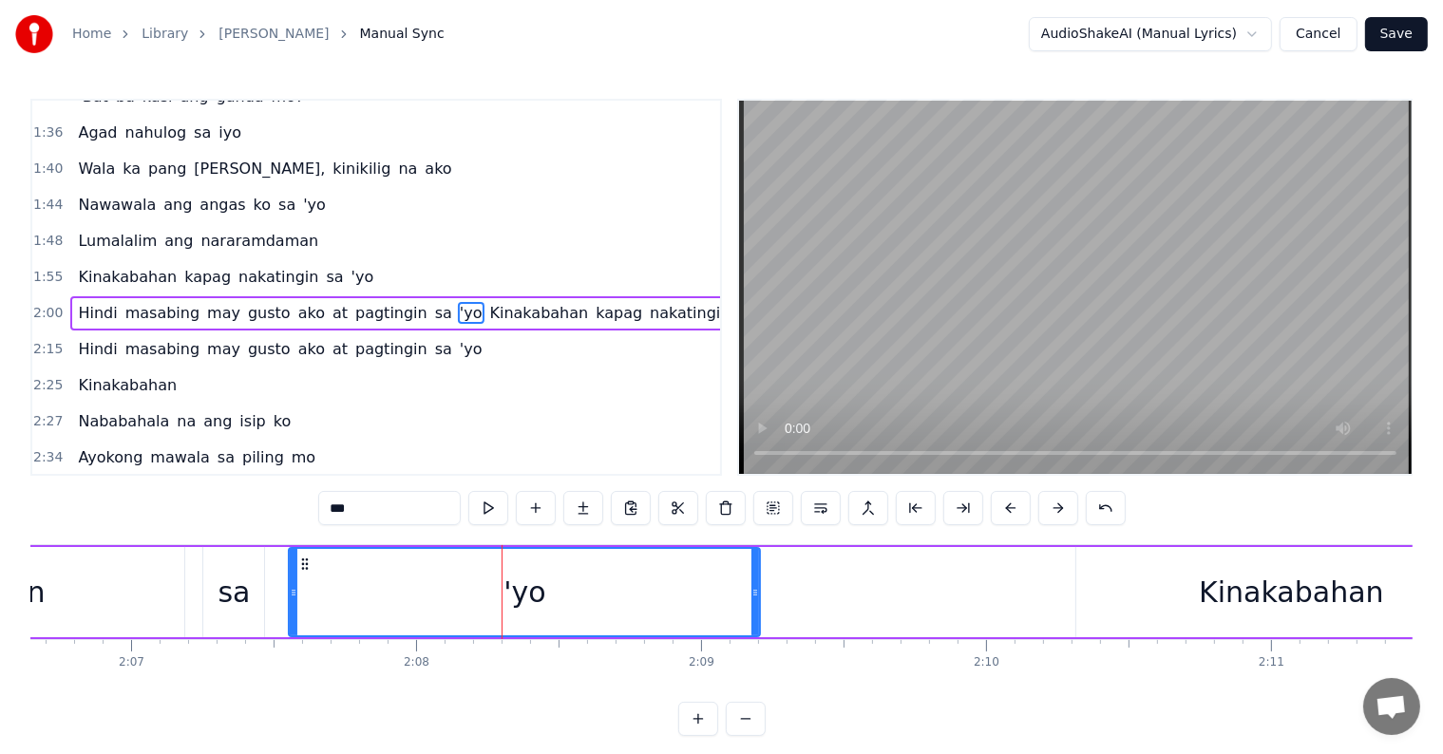
click at [488, 302] on span "Kinakabahan" at bounding box center [539, 313] width 103 height 22
type input "**********"
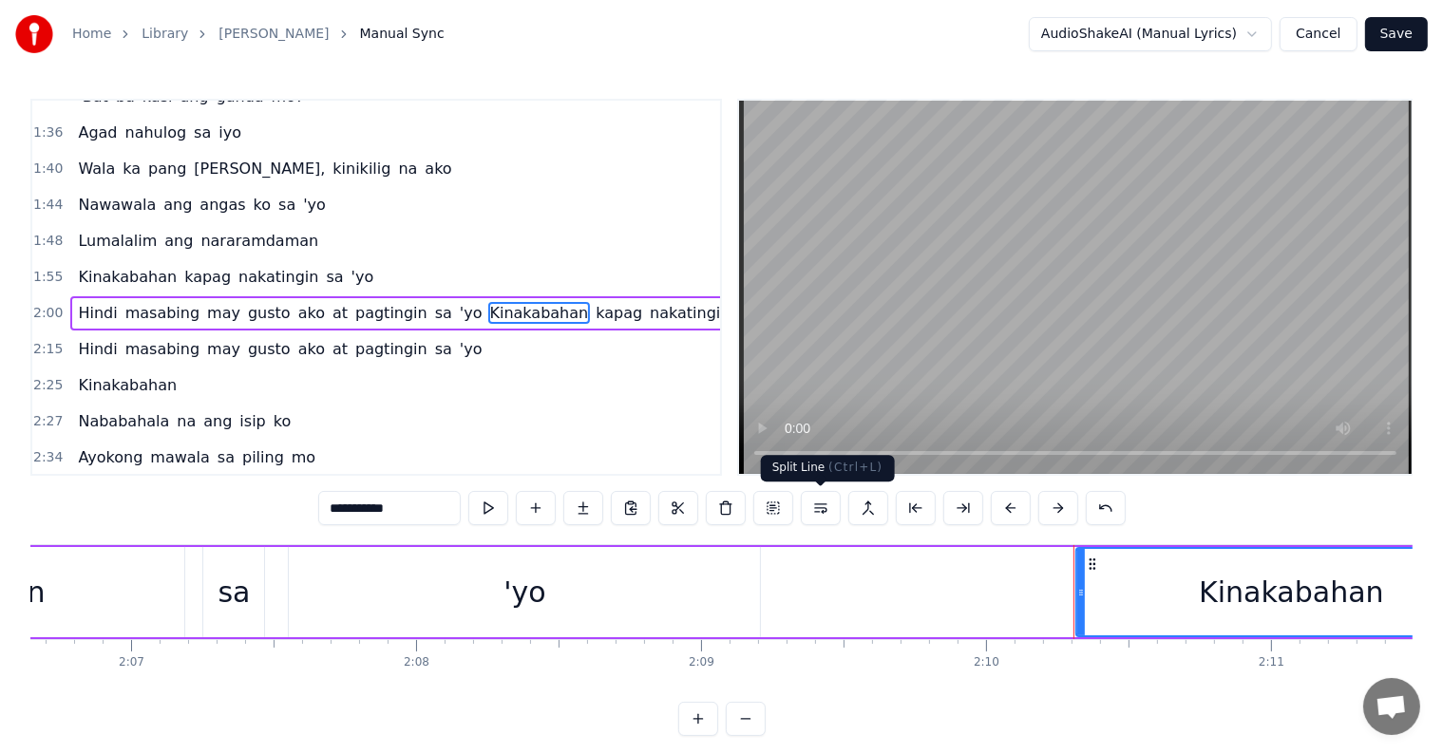
click at [818, 513] on button at bounding box center [821, 508] width 40 height 34
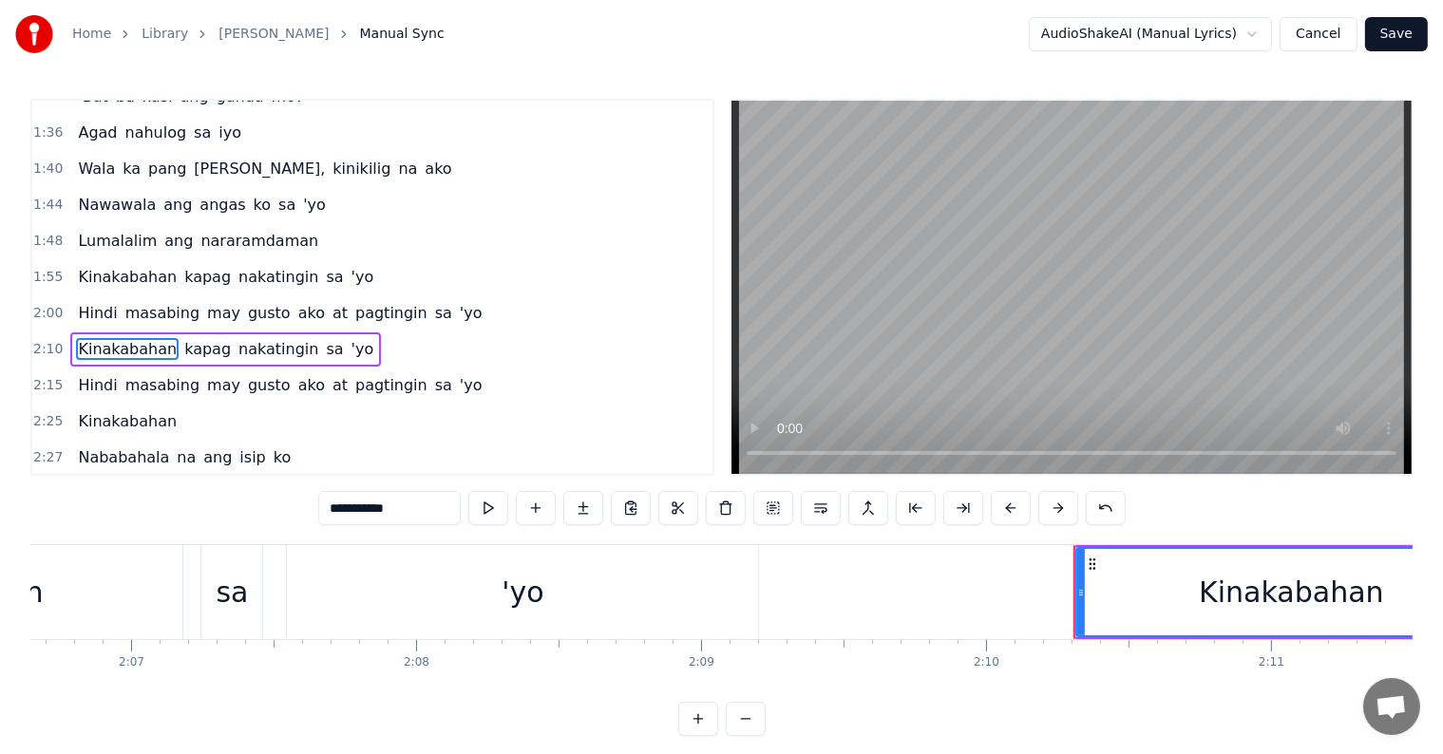
scroll to position [634, 0]
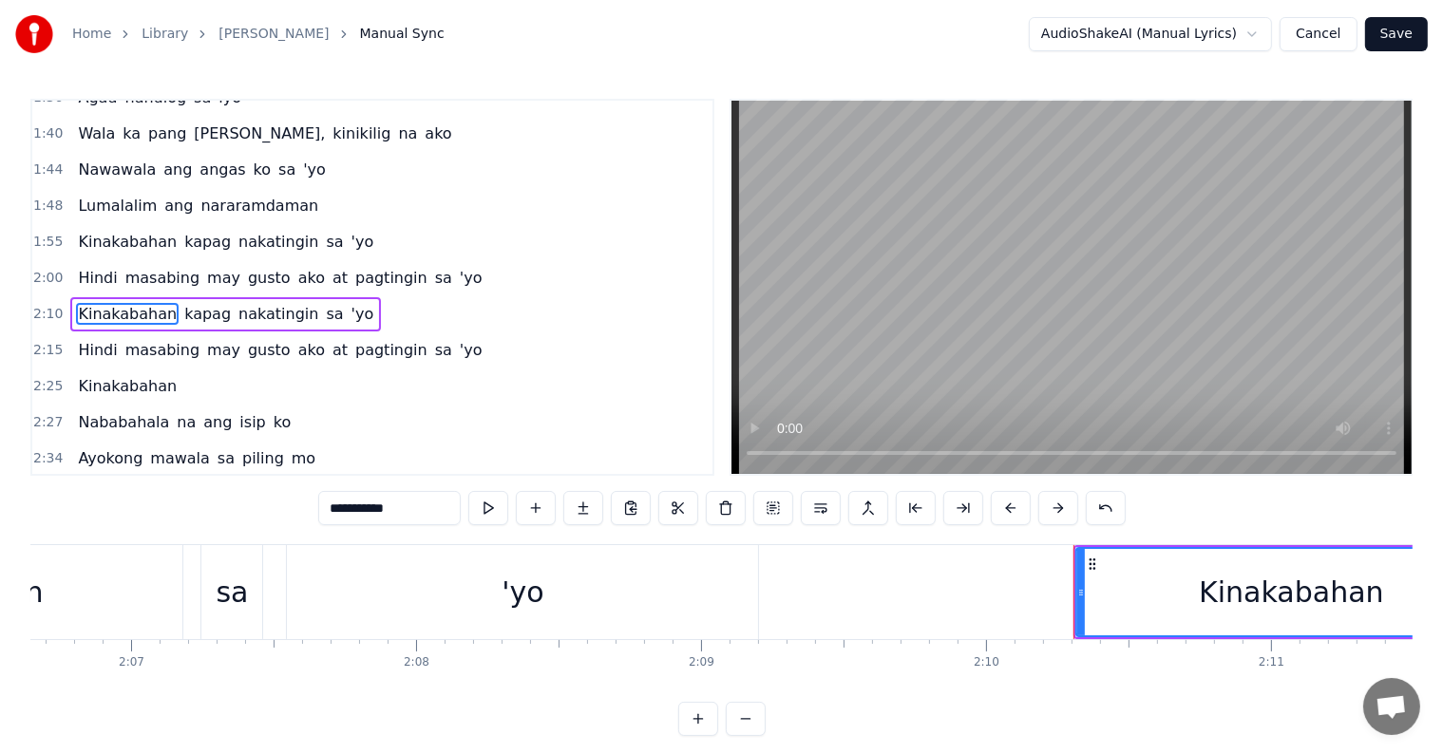
click at [451, 260] on div "2:00 Hindi masabing may gusto ako at pagtingin sa 'yo" at bounding box center [372, 278] width 680 height 36
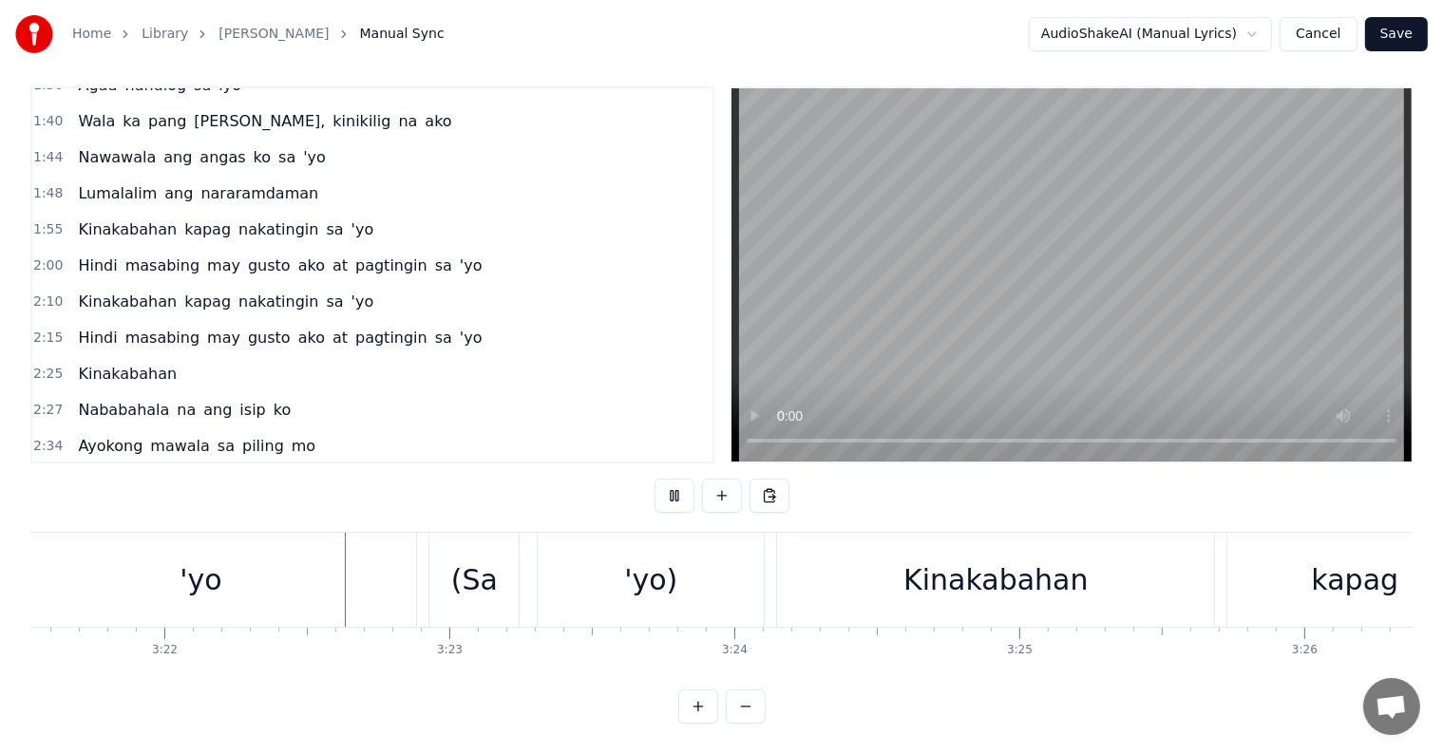
scroll to position [0, 57461]
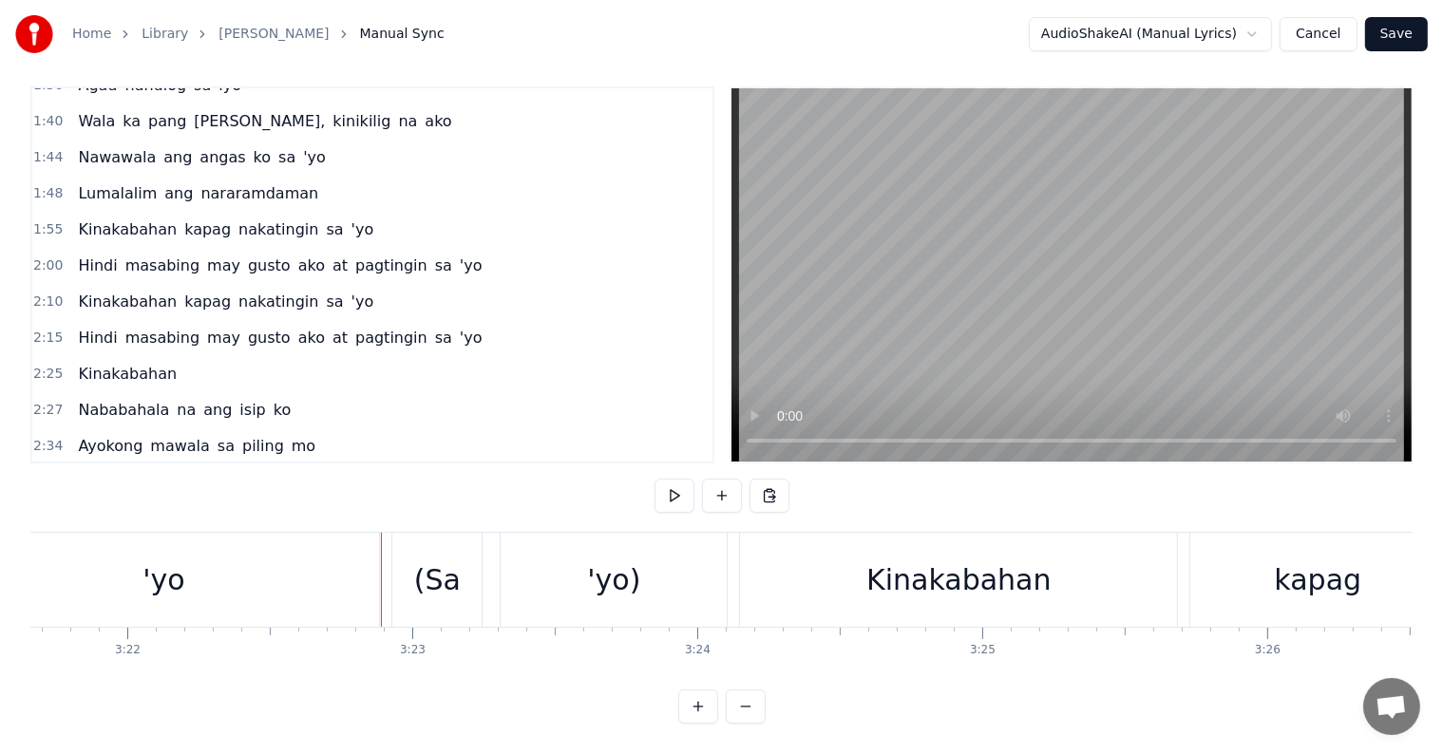
click at [568, 558] on div "'yo)" at bounding box center [614, 580] width 226 height 94
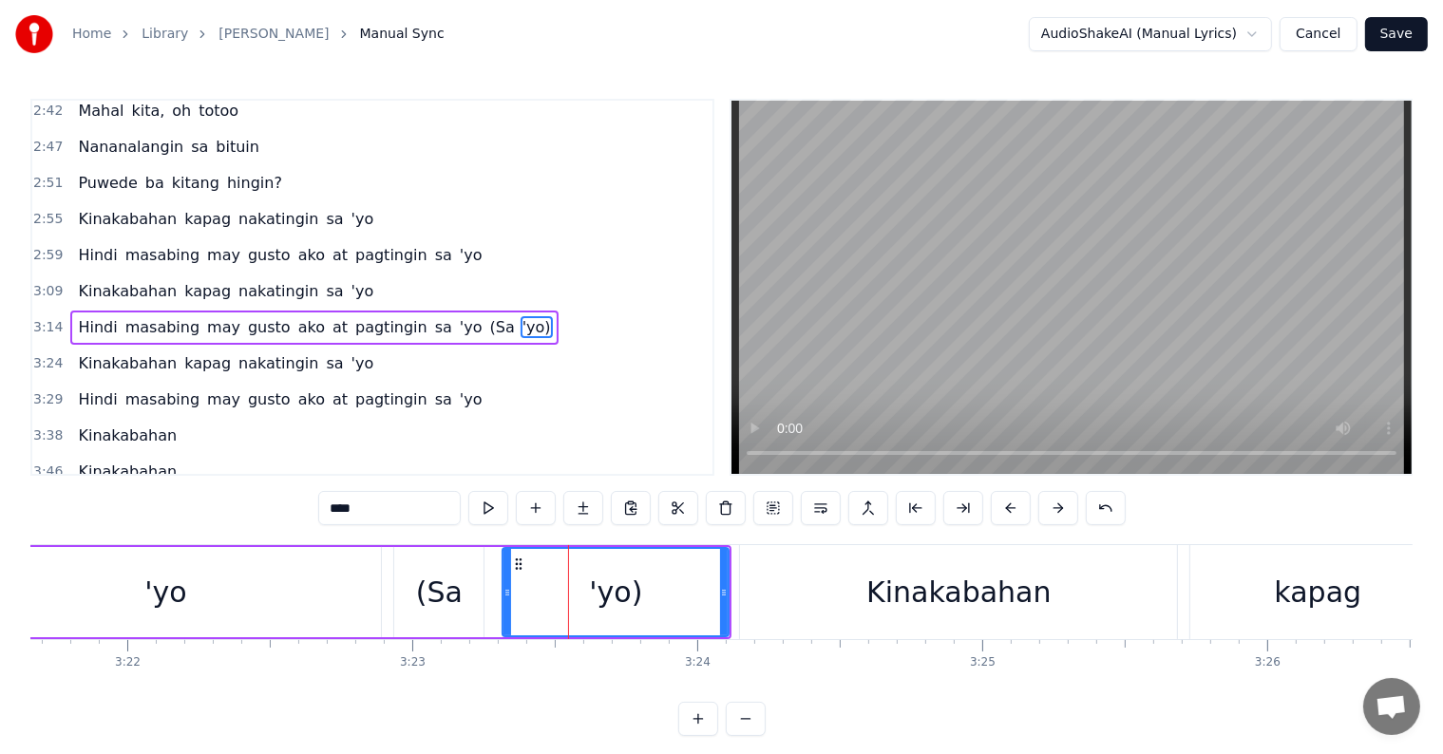
scroll to position [1018, 0]
click at [462, 585] on div "(Sa" at bounding box center [438, 592] width 89 height 90
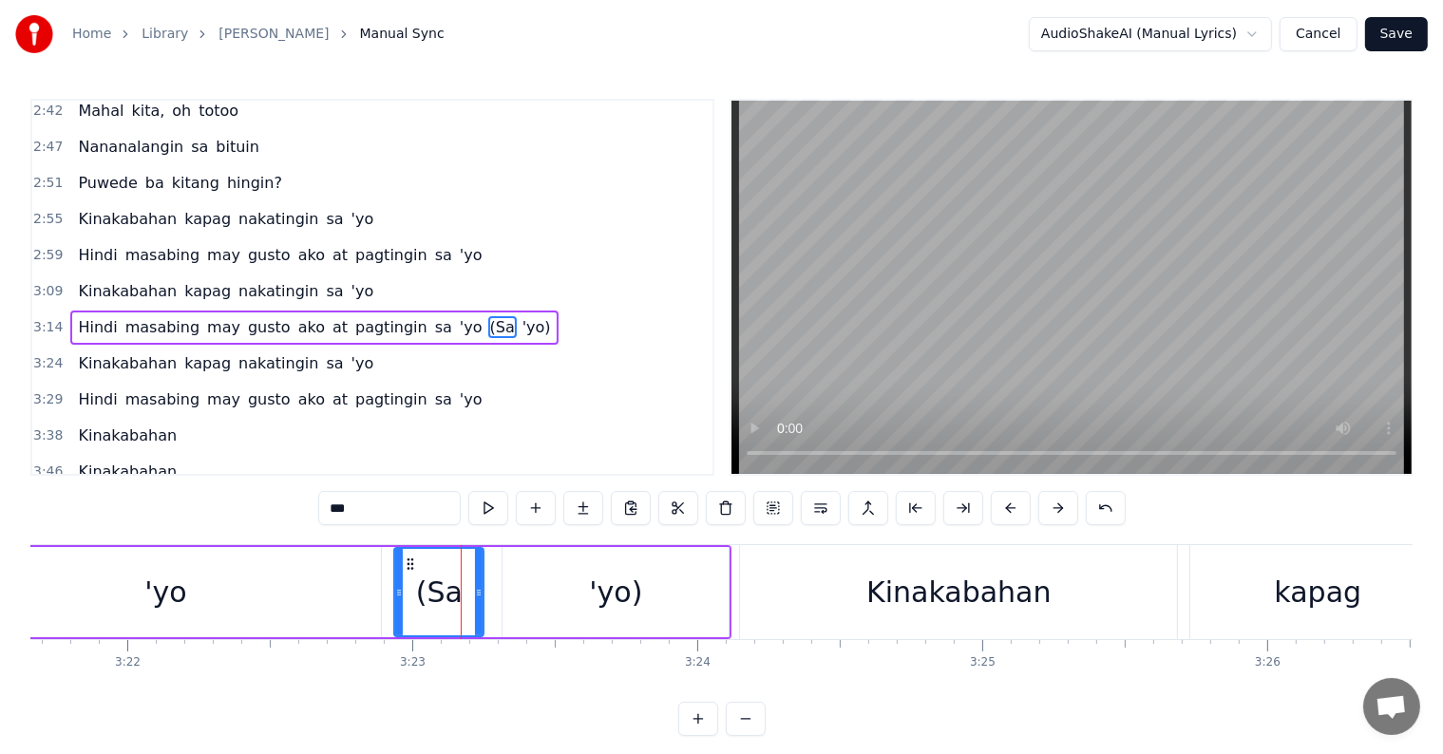
click at [488, 316] on span "(Sa" at bounding box center [502, 327] width 28 height 22
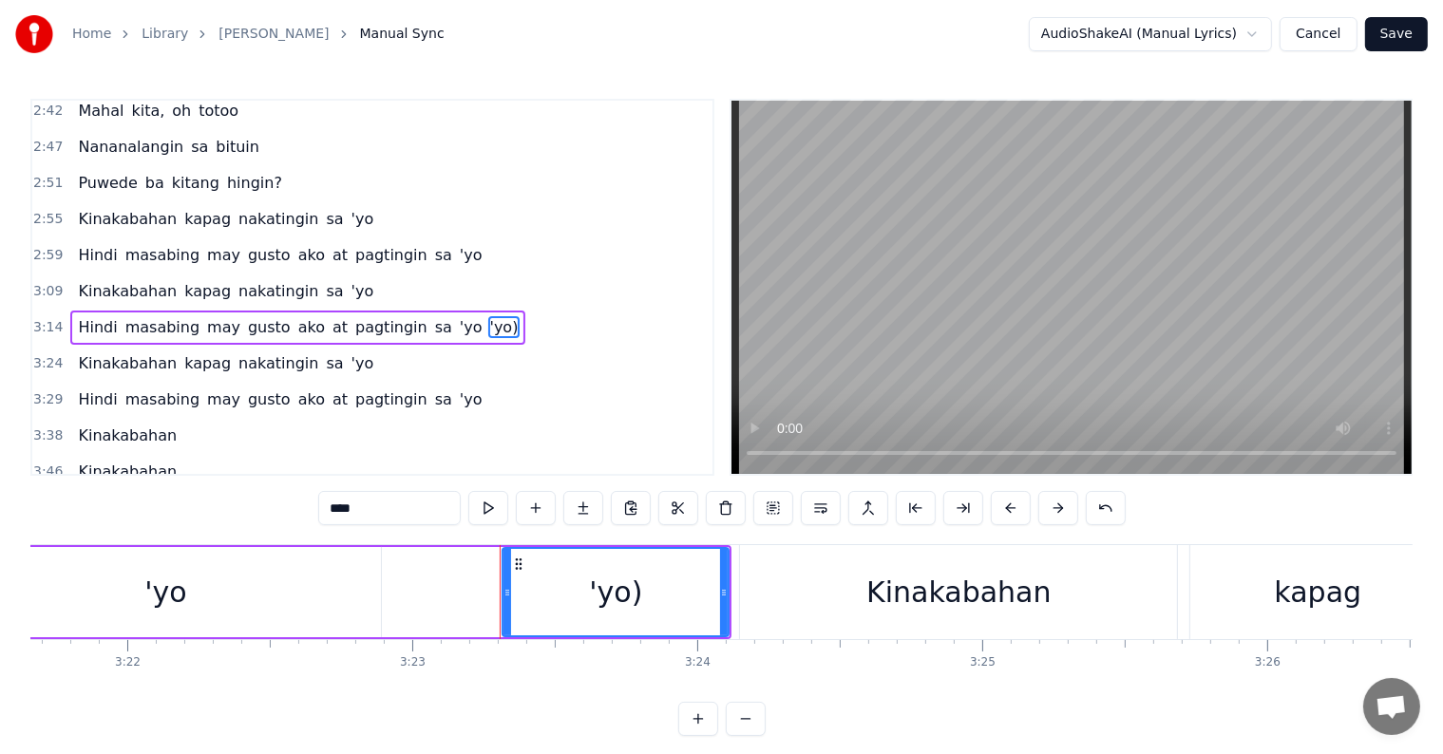
type input "**********"
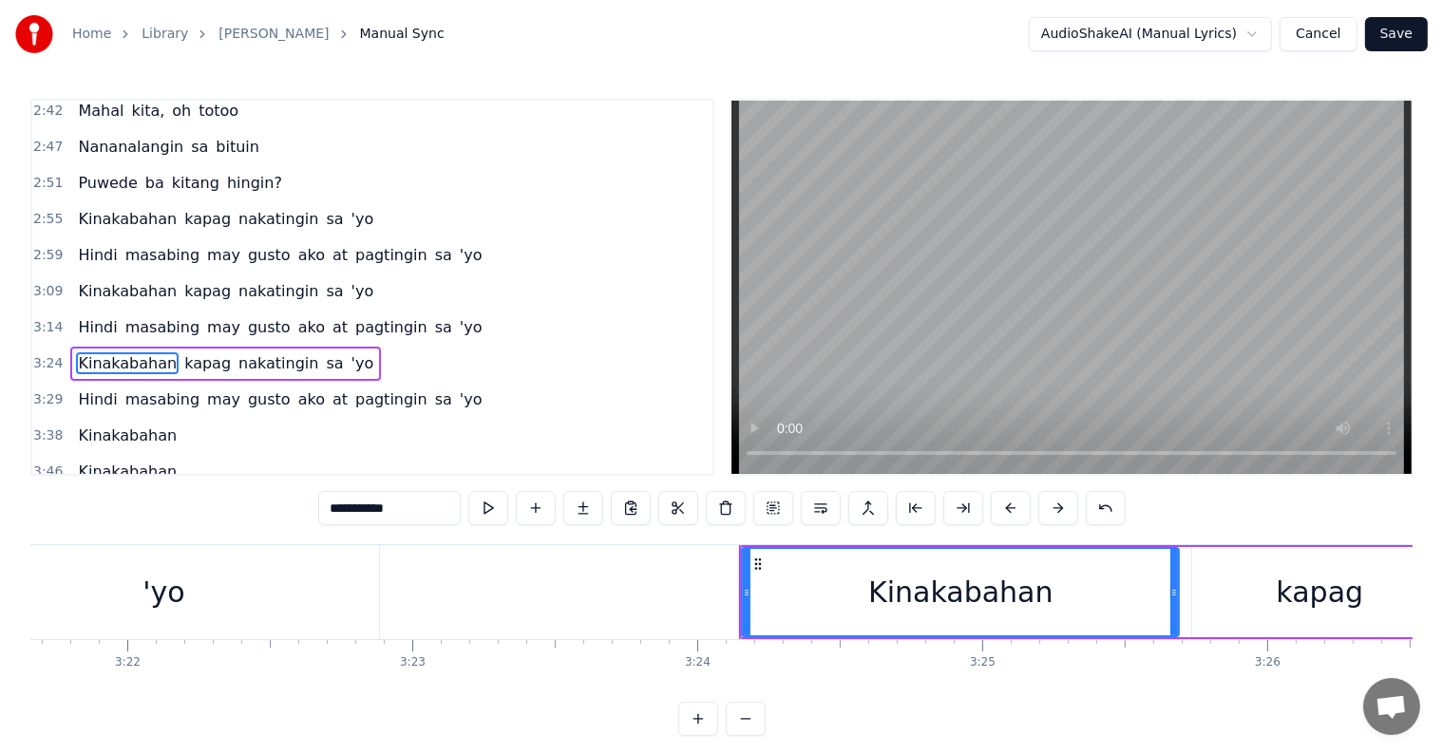
scroll to position [1024, 0]
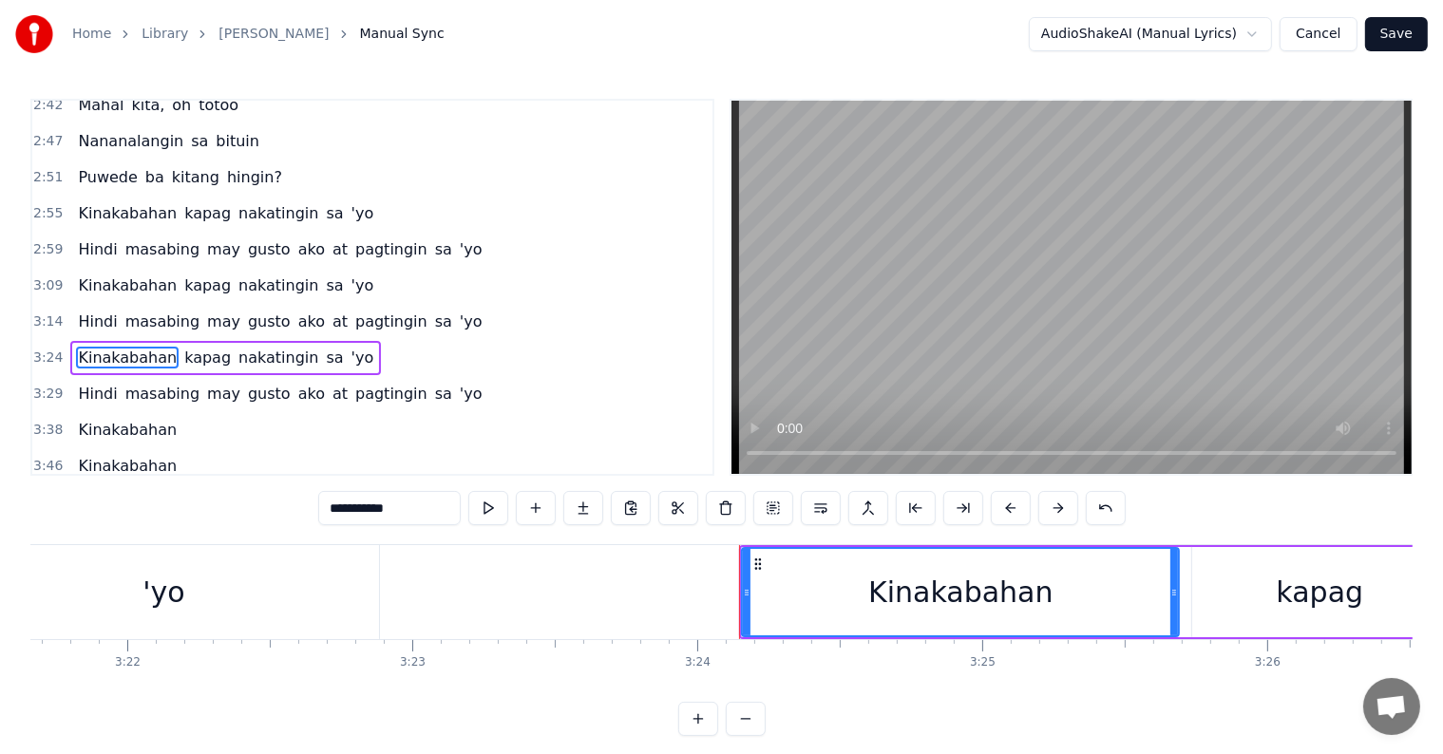
click at [446, 304] on div "3:14 Hindi masabing may gusto ako at pagtingin sa 'yo" at bounding box center [372, 322] width 680 height 36
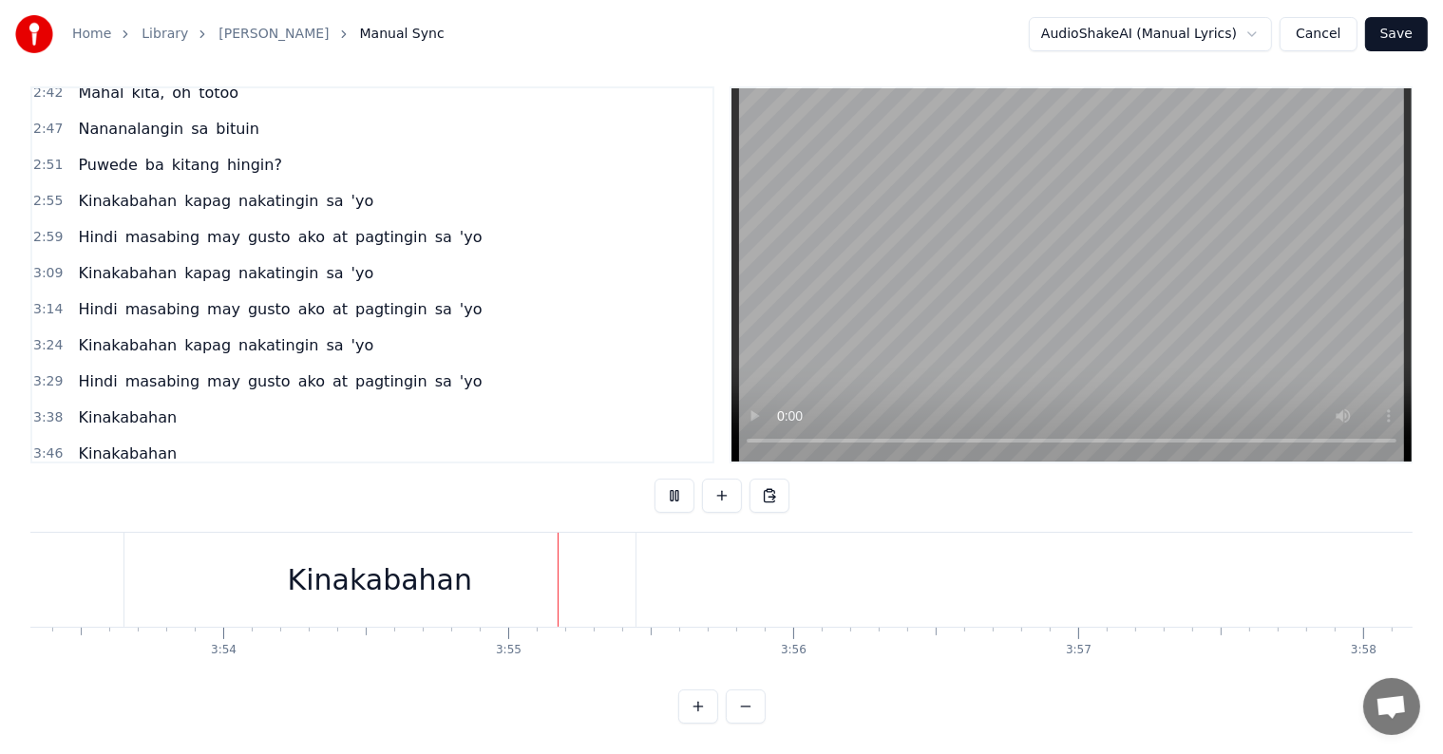
scroll to position [0, 66752]
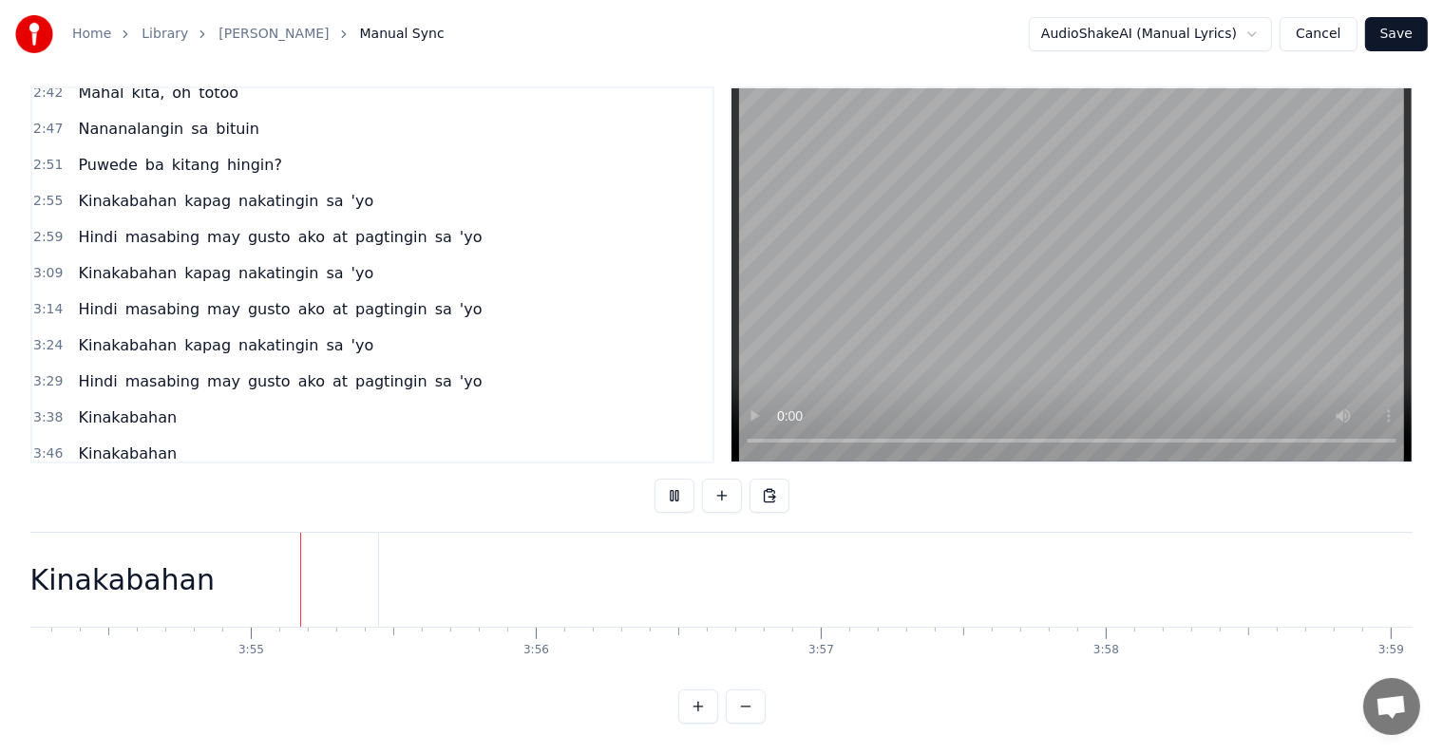
click at [1404, 30] on button "Save" at bounding box center [1396, 34] width 63 height 34
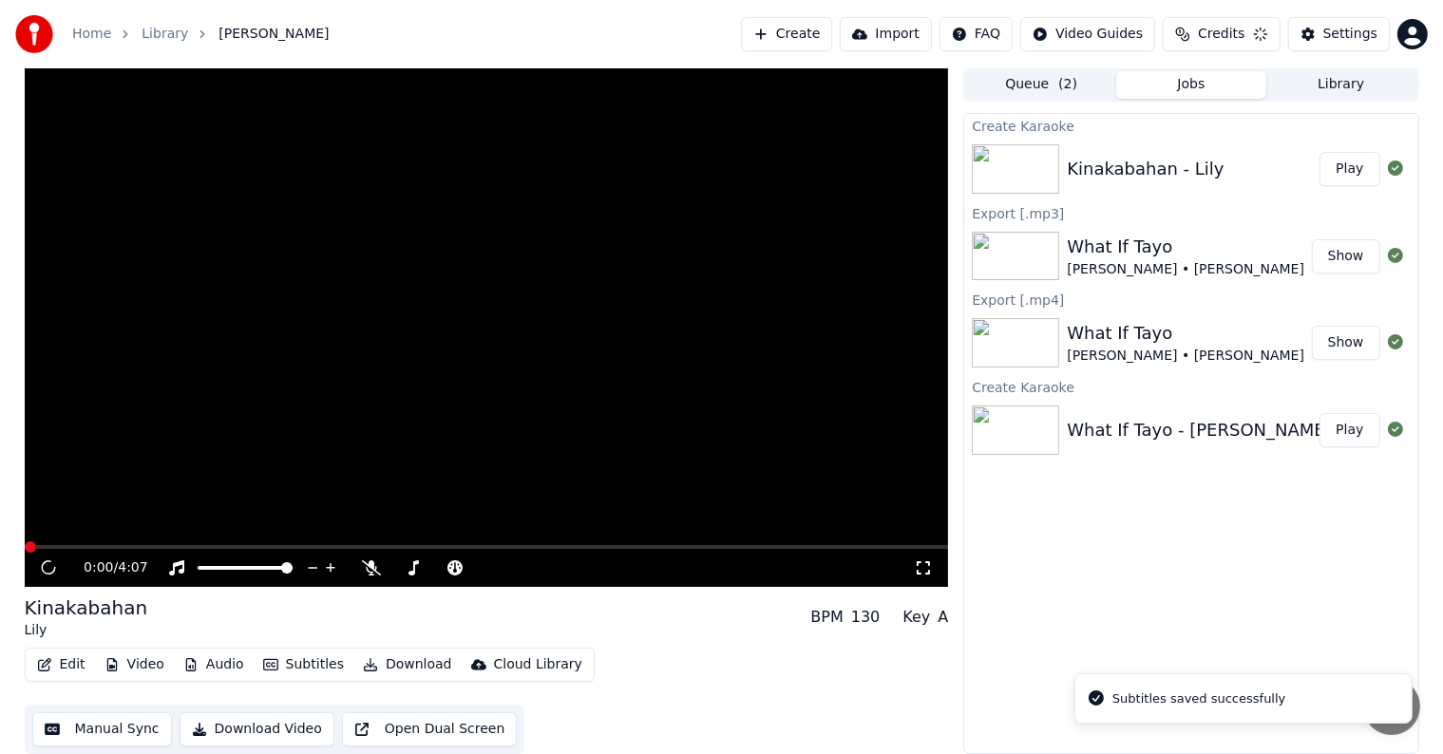
scroll to position [1, 0]
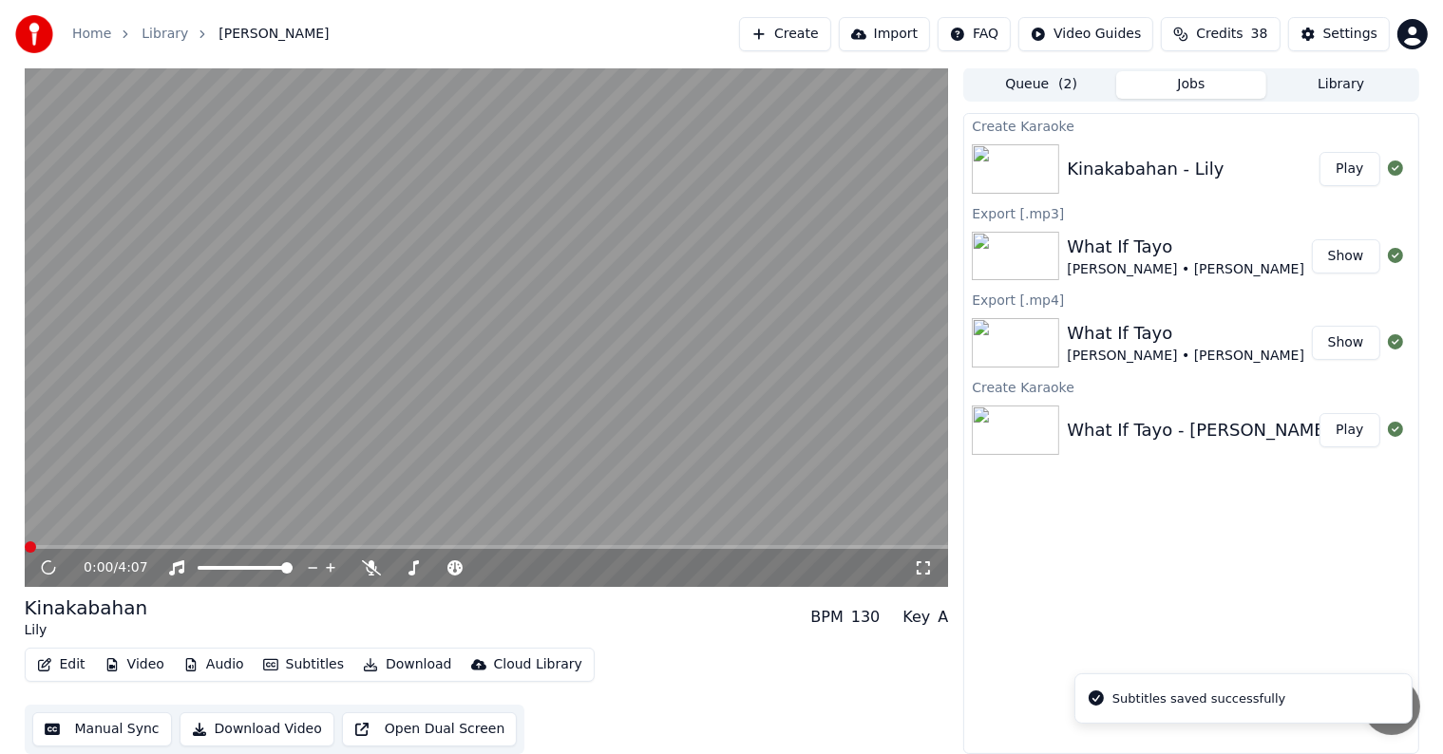
click at [398, 665] on button "Download" at bounding box center [407, 665] width 104 height 27
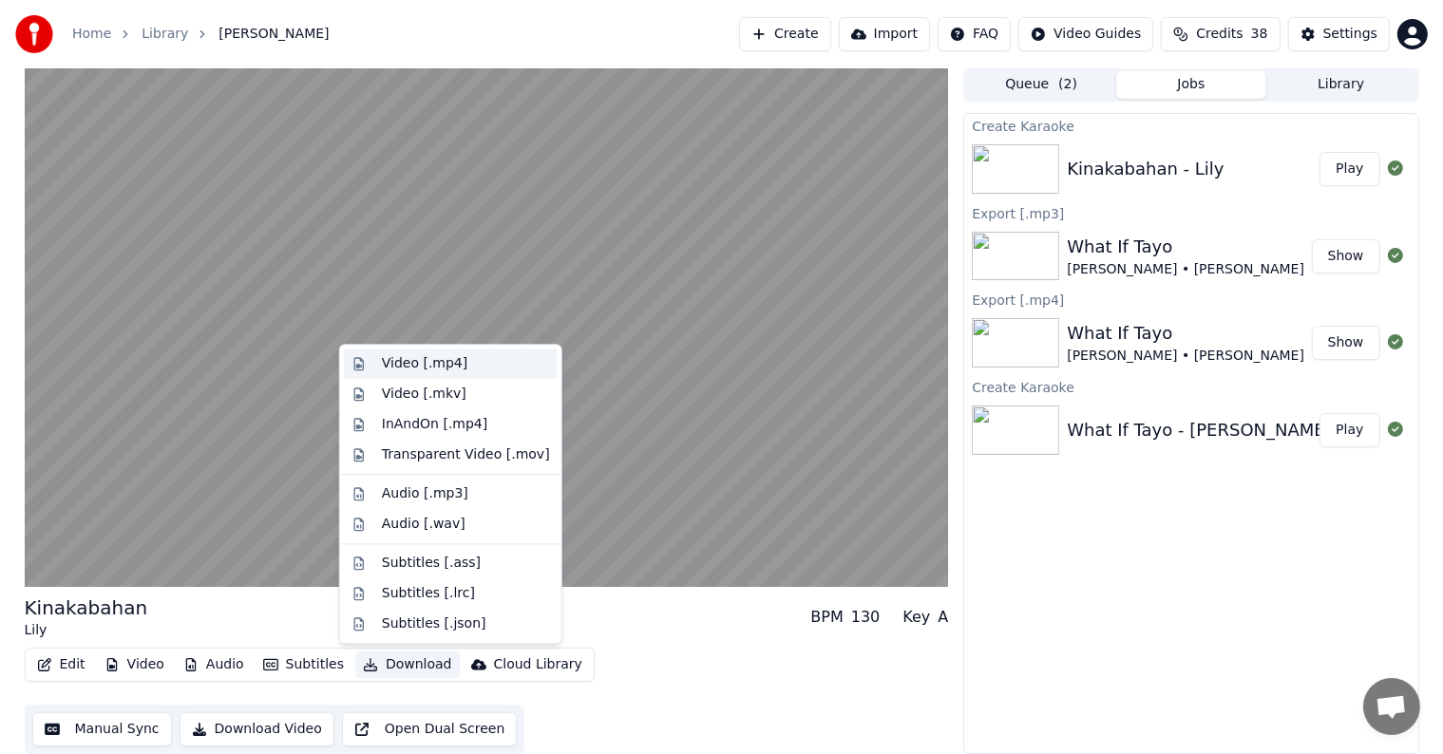
click at [439, 363] on div "Video [.mp4]" at bounding box center [424, 363] width 85 height 19
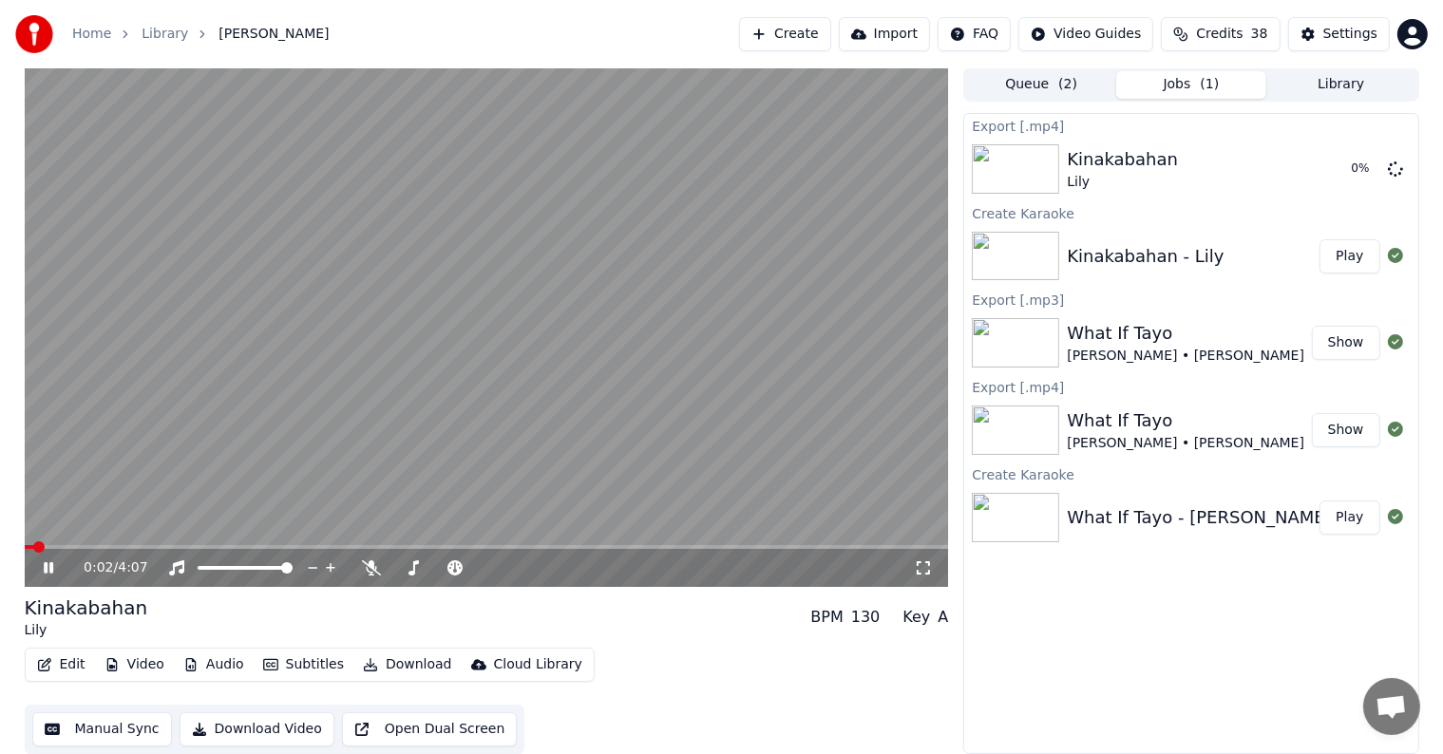
click at [399, 669] on button "Download" at bounding box center [407, 665] width 104 height 27
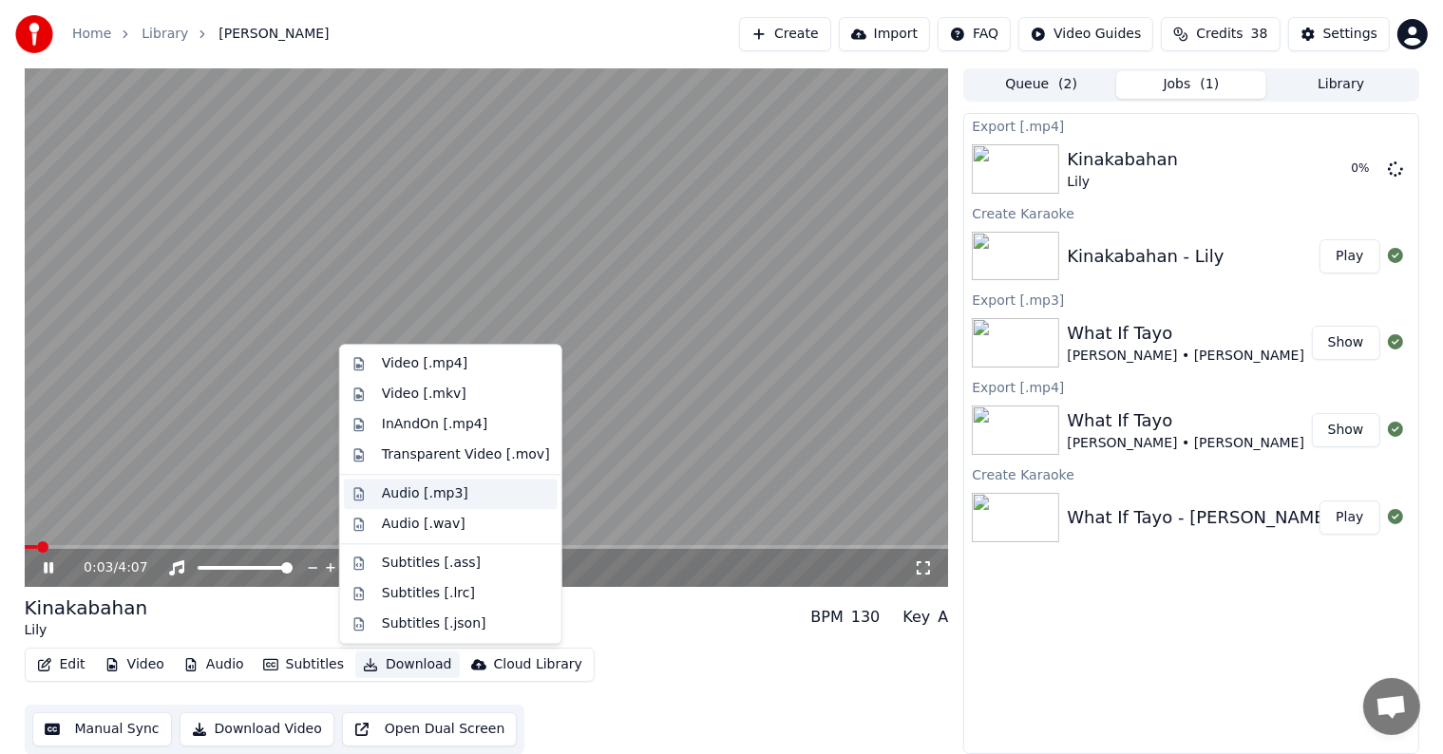
click at [429, 495] on div "Audio [.mp3]" at bounding box center [425, 493] width 86 height 19
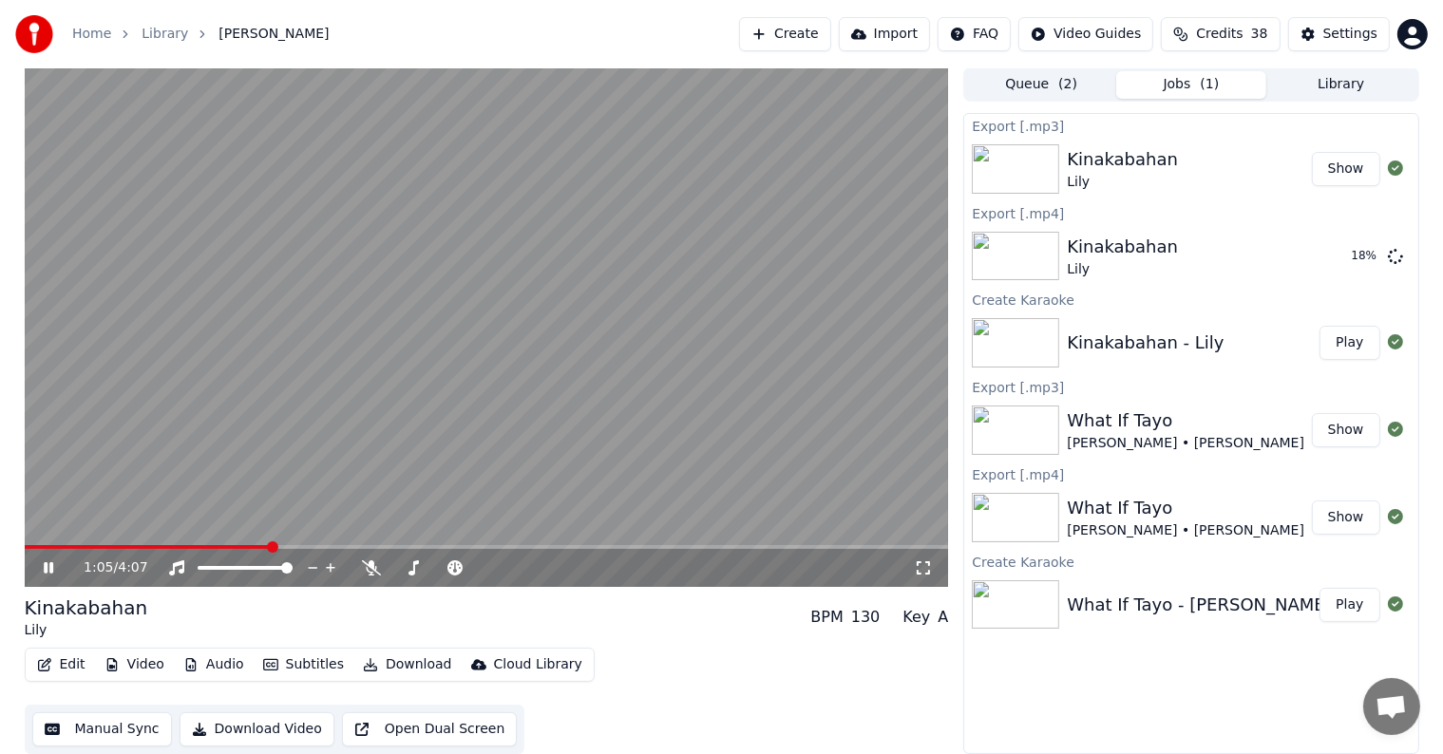
click at [610, 213] on video at bounding box center [487, 327] width 924 height 520
